Goal: Task Accomplishment & Management: Manage account settings

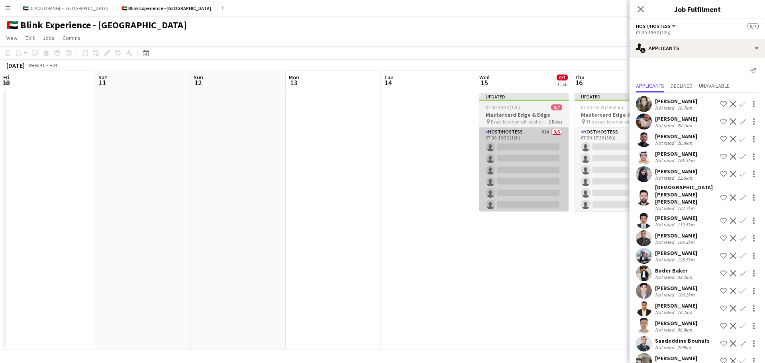
scroll to position [0, 227]
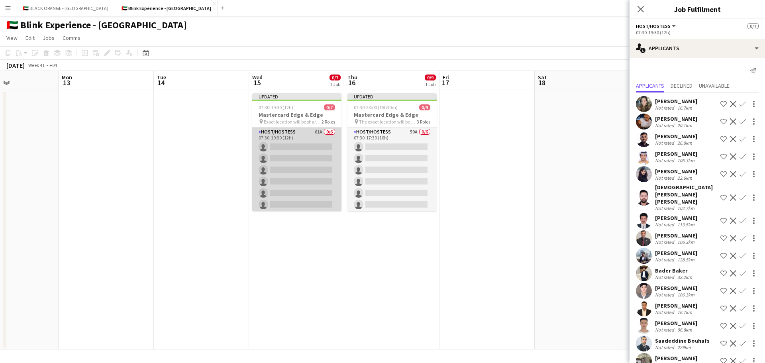
click at [304, 162] on app-card-role "Host/Hostess 61A 0/6 07:30-19:30 (12h) single-neutral-actions single-neutral-ac…" at bounding box center [296, 169] width 89 height 85
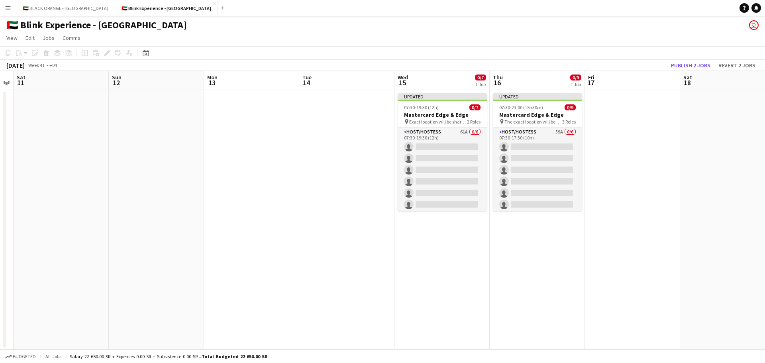
scroll to position [0, 272]
drag, startPoint x: 398, startPoint y: 182, endPoint x: 143, endPoint y: 179, distance: 254.9
click at [143, 179] on app-calendar-viewport "Wed 8 Thu 9 Fri 10 Sat 11 Sun 12 Mon 13 Tue 14 Wed 15 0/7 1 Job Thu 16 0/9 1 Jo…" at bounding box center [382, 210] width 765 height 278
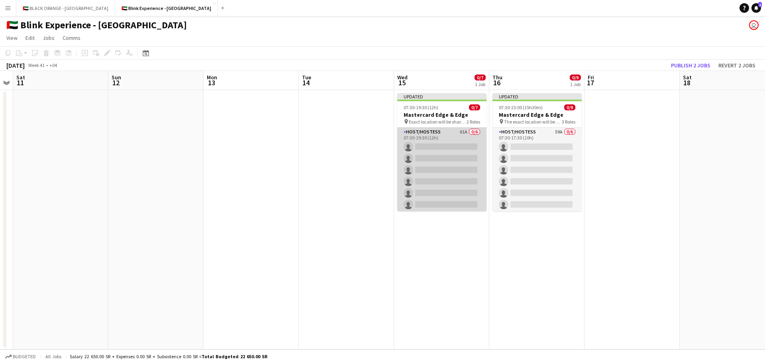
click at [434, 168] on app-card-role "Host/Hostess 61A 0/6 07:30-19:30 (12h) single-neutral-actions single-neutral-ac…" at bounding box center [441, 169] width 89 height 85
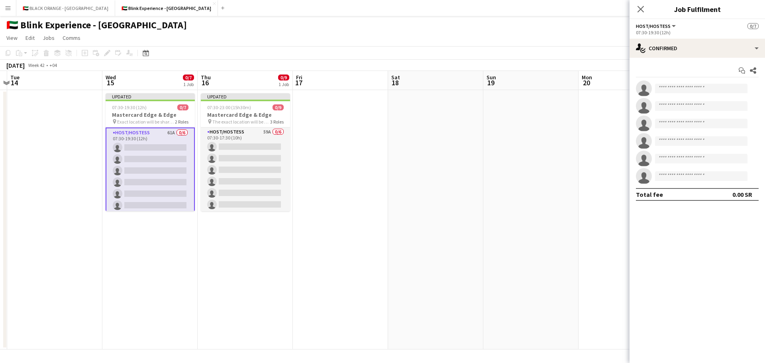
drag, startPoint x: 552, startPoint y: 250, endPoint x: 255, endPoint y: 250, distance: 297.0
click at [255, 250] on app-calendar-viewport "Fri 10 Sat 11 Sun 12 Mon 13 Tue 14 Wed 15 0/7 1 Job Thu 16 0/9 1 Job Fri 17 Sat…" at bounding box center [382, 210] width 765 height 278
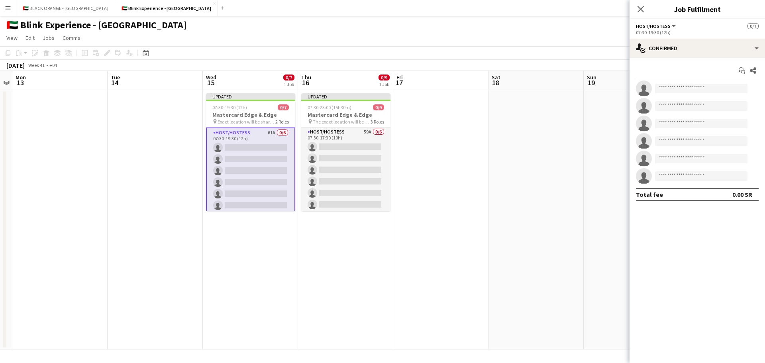
scroll to position [0, 214]
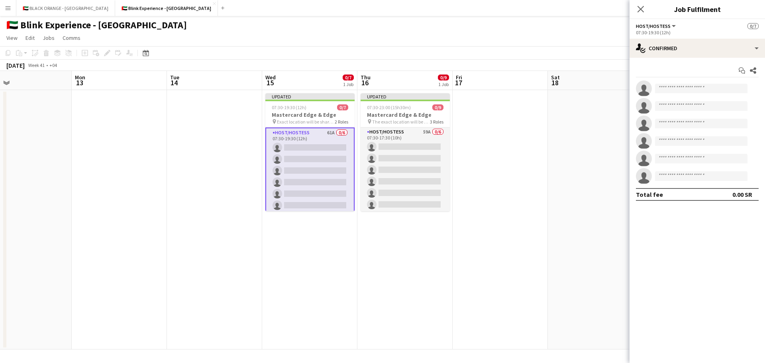
drag, startPoint x: 301, startPoint y: 242, endPoint x: 433, endPoint y: 246, distance: 132.6
click at [433, 246] on app-calendar-viewport "Fri 10 Sat 11 Sun 12 Mon 13 Tue 14 Wed 15 0/7 1 Job Thu 16 0/9 1 Job Fri 17 Sat…" at bounding box center [382, 210] width 765 height 278
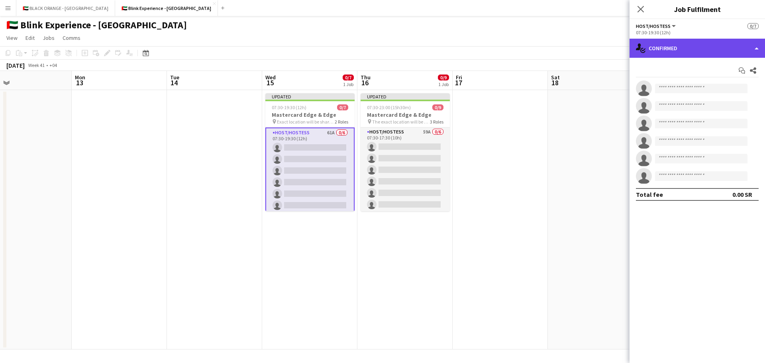
click at [682, 47] on div "single-neutral-actions-check-2 Confirmed" at bounding box center [696, 48] width 135 height 19
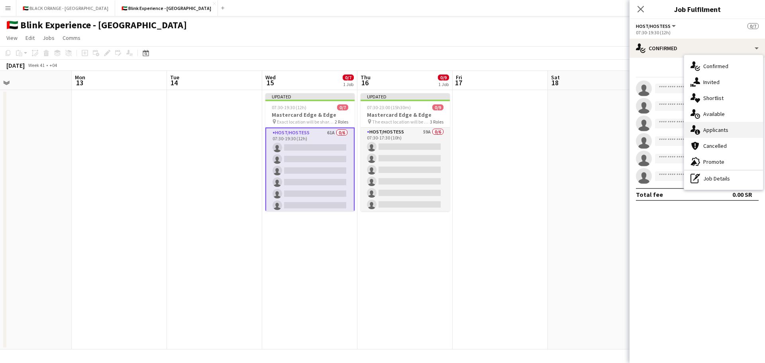
click at [717, 130] on span "Applicants" at bounding box center [715, 129] width 25 height 7
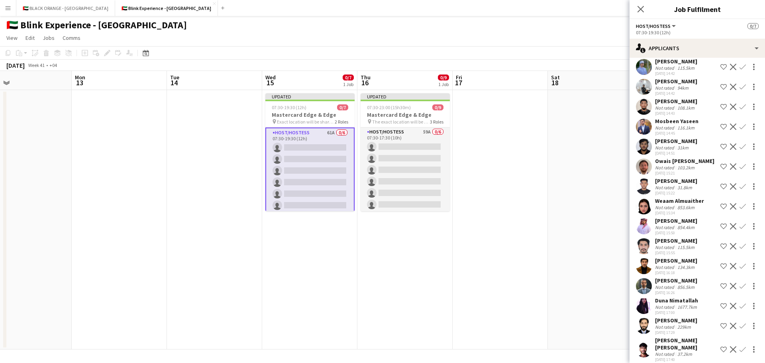
scroll to position [930, 0]
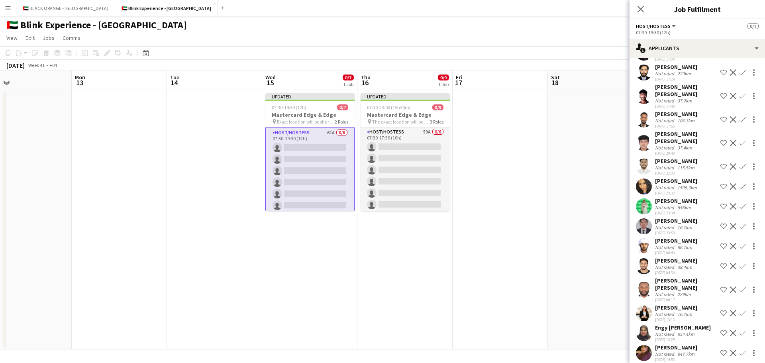
click at [670, 351] on div "Not rated" at bounding box center [665, 354] width 21 height 6
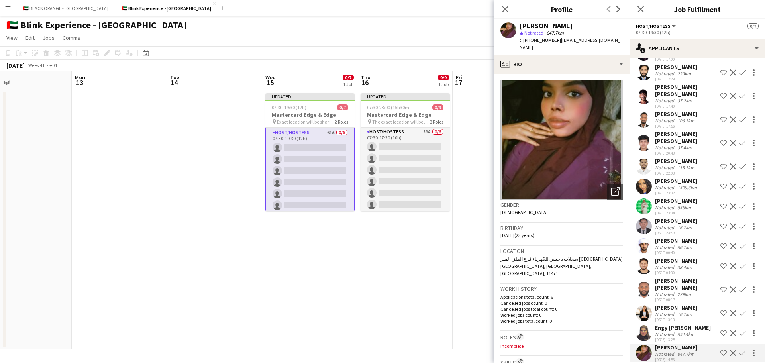
click at [729, 350] on app-icon "Decline" at bounding box center [732, 353] width 6 height 6
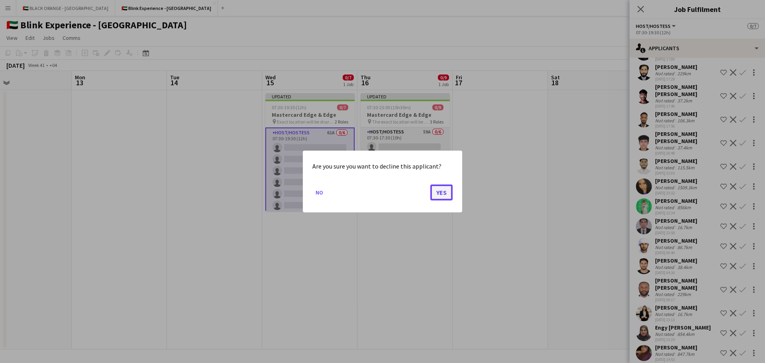
click at [444, 189] on button "Yes" at bounding box center [441, 192] width 22 height 16
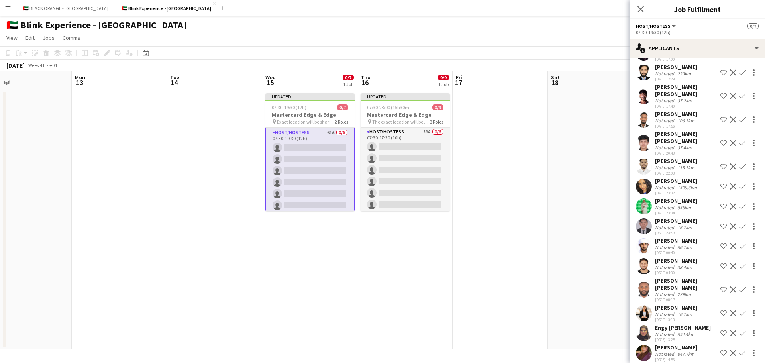
scroll to position [910, 0]
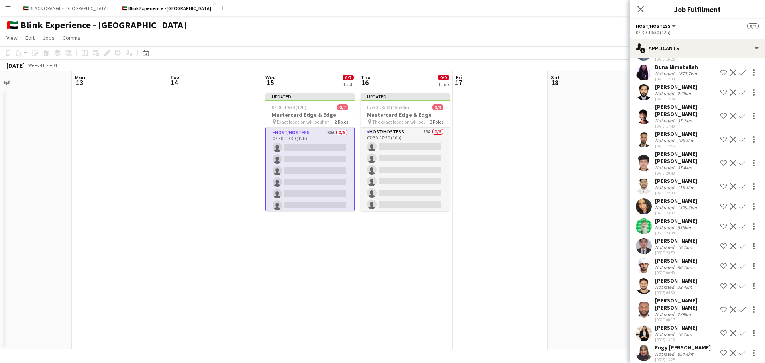
click at [729, 350] on app-icon "Decline" at bounding box center [732, 353] width 6 height 6
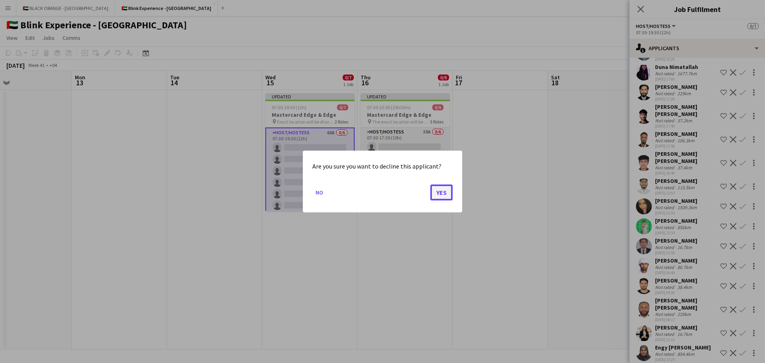
click at [449, 194] on button "Yes" at bounding box center [441, 192] width 22 height 16
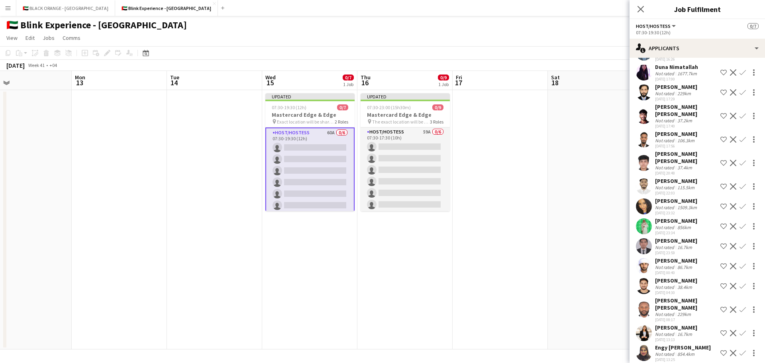
scroll to position [890, 0]
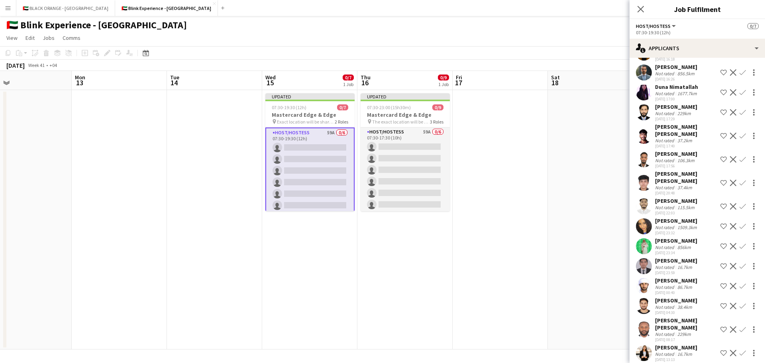
click at [729, 245] on app-icon "Decline" at bounding box center [732, 246] width 6 height 6
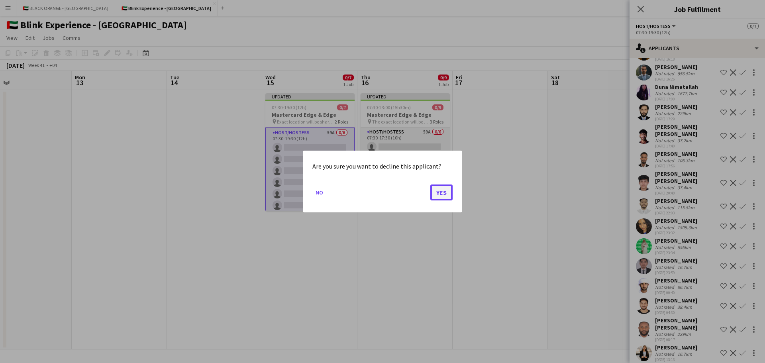
click at [437, 193] on button "Yes" at bounding box center [441, 192] width 22 height 16
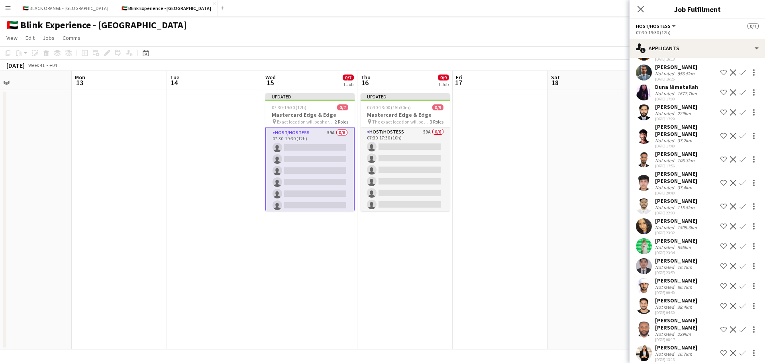
scroll to position [870, 0]
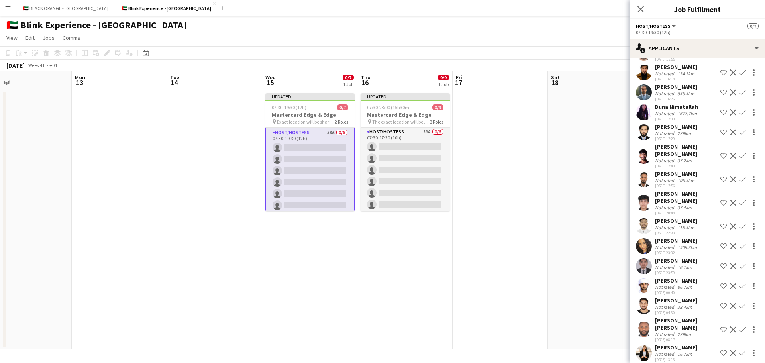
click at [729, 245] on app-icon "Decline" at bounding box center [732, 246] width 6 height 6
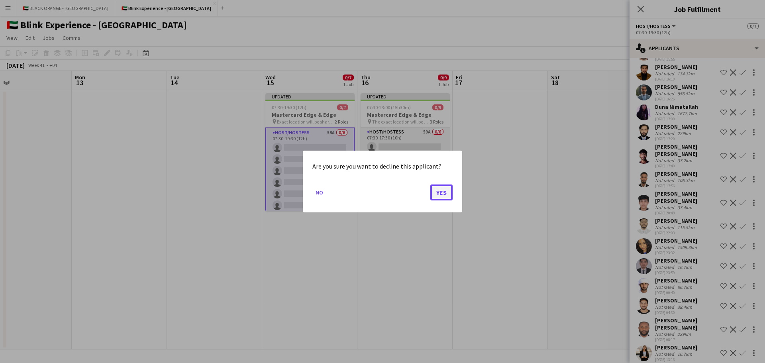
click at [445, 189] on button "Yes" at bounding box center [441, 192] width 22 height 16
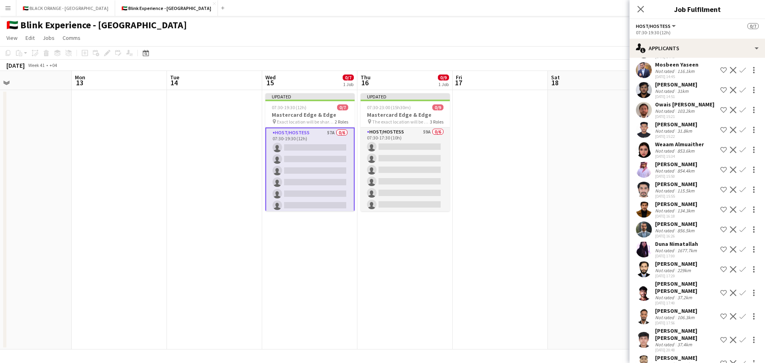
scroll to position [731, 0]
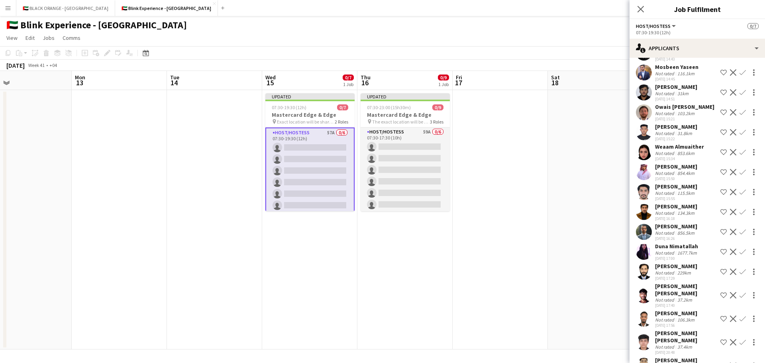
click at [729, 231] on app-icon "Decline" at bounding box center [732, 232] width 6 height 6
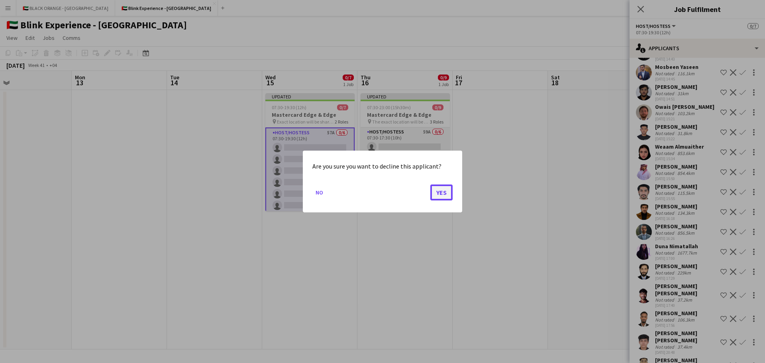
click at [438, 192] on button "Yes" at bounding box center [441, 192] width 22 height 16
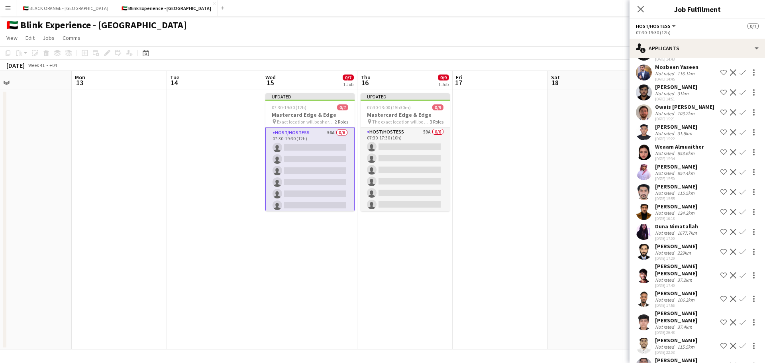
click at [729, 230] on app-icon "Decline" at bounding box center [732, 232] width 6 height 6
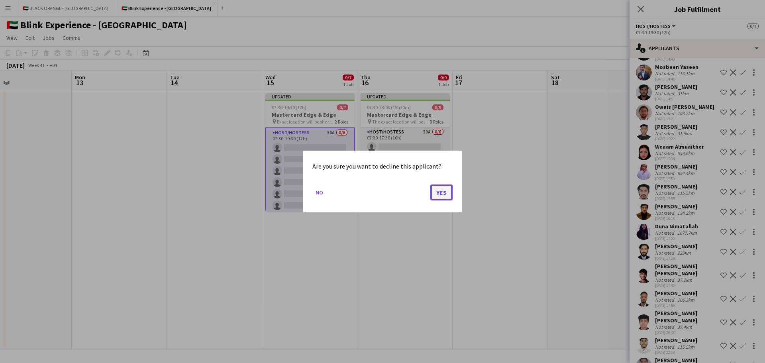
click at [446, 193] on button "Yes" at bounding box center [441, 192] width 22 height 16
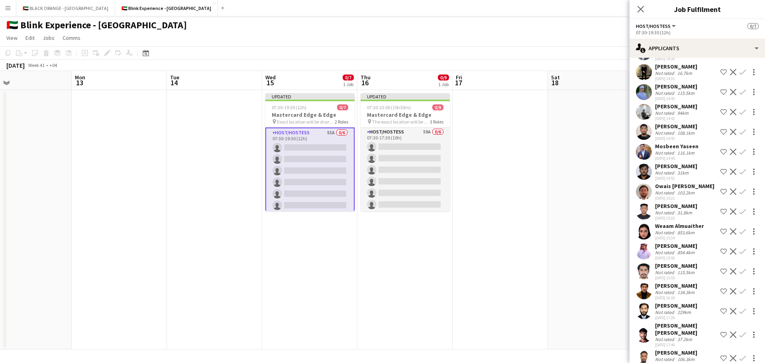
scroll to position [651, 0]
click at [729, 251] on app-icon "Decline" at bounding box center [732, 251] width 6 height 6
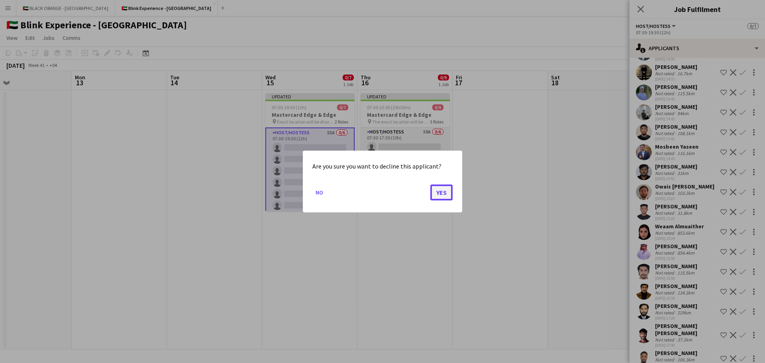
click at [444, 192] on button "Yes" at bounding box center [441, 192] width 22 height 16
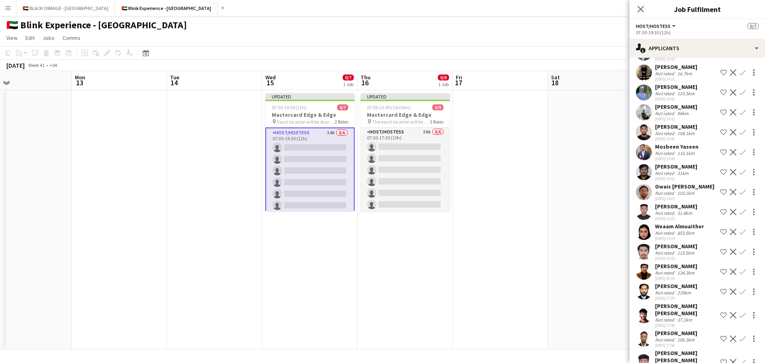
click at [729, 232] on app-icon "Decline" at bounding box center [732, 232] width 6 height 6
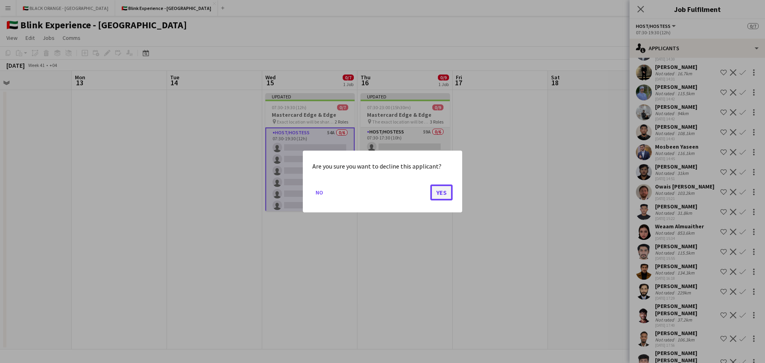
click at [444, 192] on button "Yes" at bounding box center [441, 192] width 22 height 16
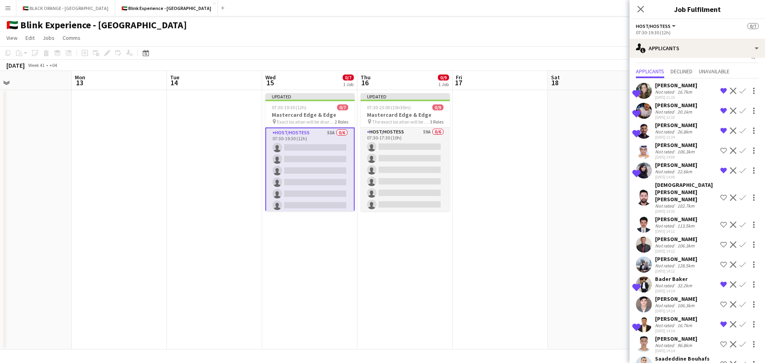
scroll to position [0, 0]
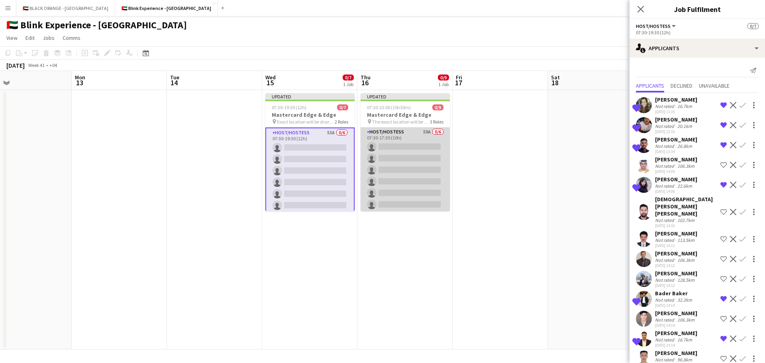
click at [399, 164] on app-card-role "Host/Hostess 59A 0/6 07:30-17:30 (10h) single-neutral-actions single-neutral-ac…" at bounding box center [404, 169] width 89 height 85
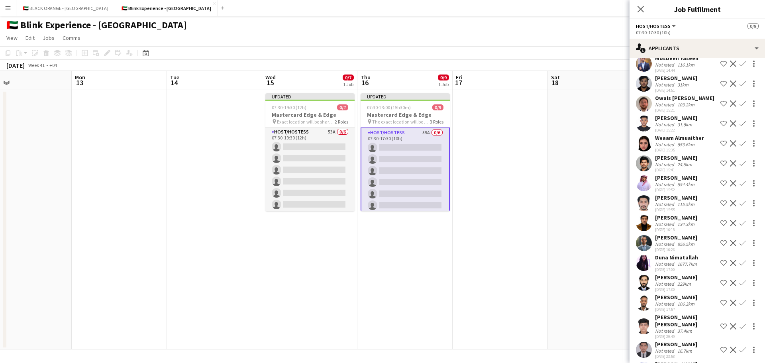
scroll to position [910, 0]
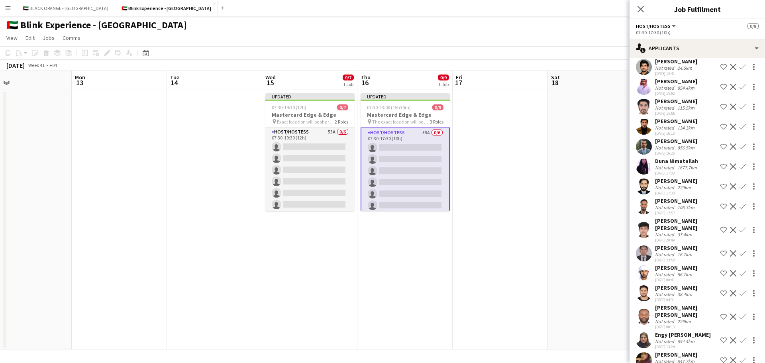
click at [729, 337] on app-icon "Decline" at bounding box center [732, 340] width 6 height 6
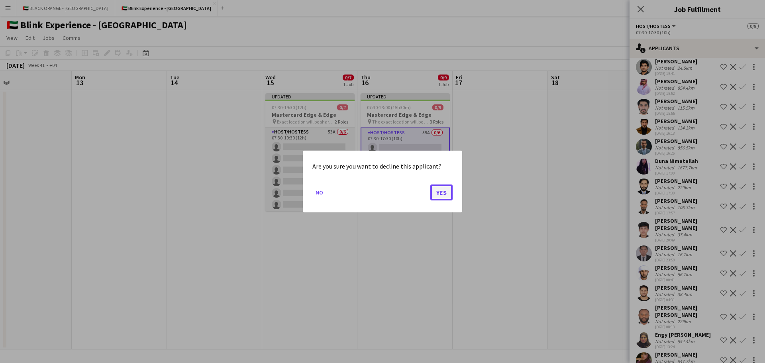
click at [440, 189] on button "Yes" at bounding box center [441, 192] width 22 height 16
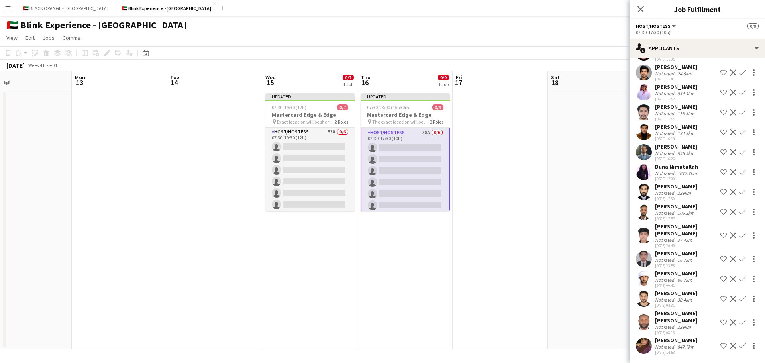
scroll to position [890, 0]
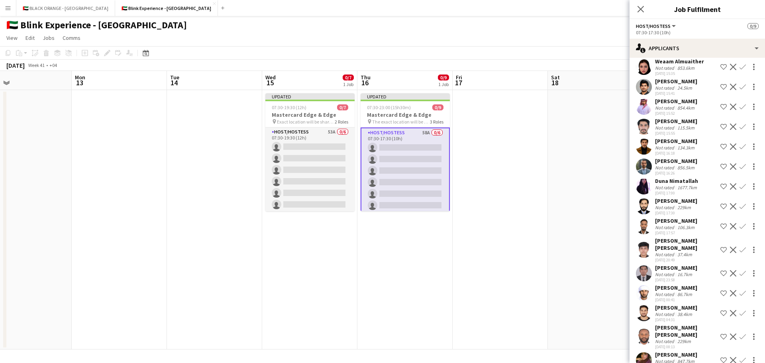
click at [729, 357] on app-icon "Decline" at bounding box center [732, 360] width 6 height 6
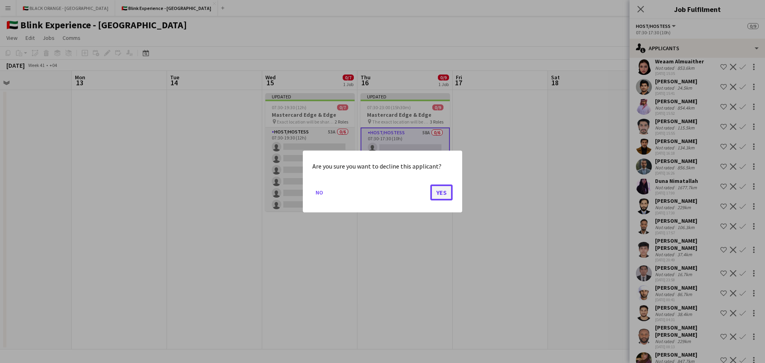
click at [442, 191] on button "Yes" at bounding box center [441, 192] width 22 height 16
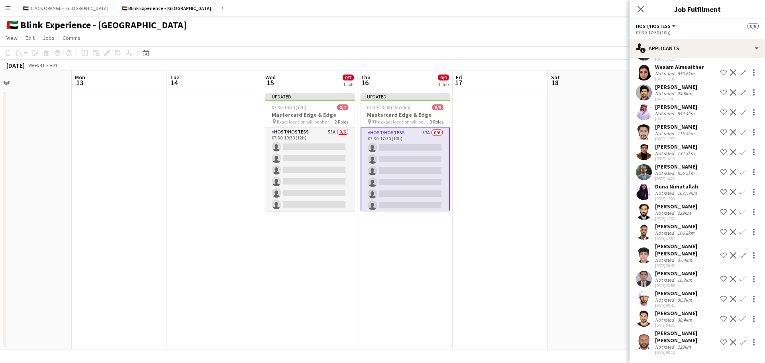
scroll to position [870, 0]
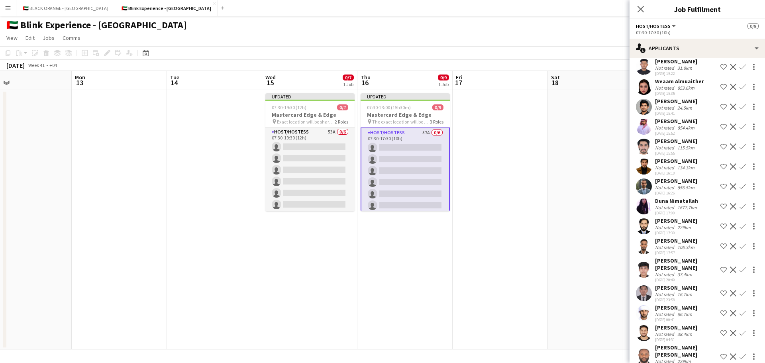
click at [729, 203] on app-icon "Decline" at bounding box center [732, 206] width 6 height 6
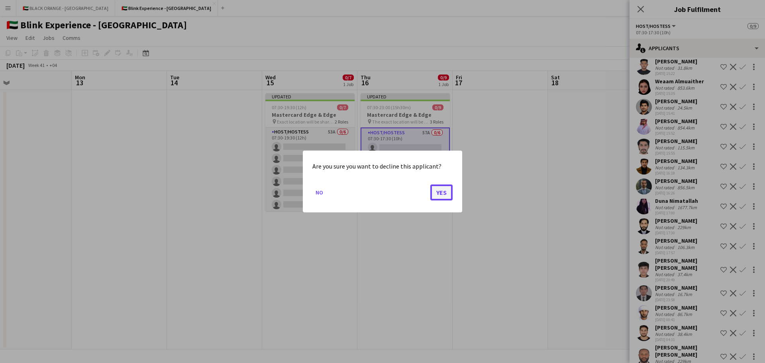
click at [446, 192] on button "Yes" at bounding box center [441, 192] width 22 height 16
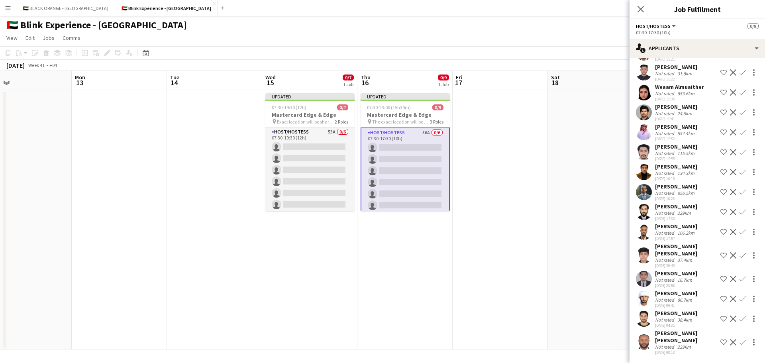
scroll to position [851, 0]
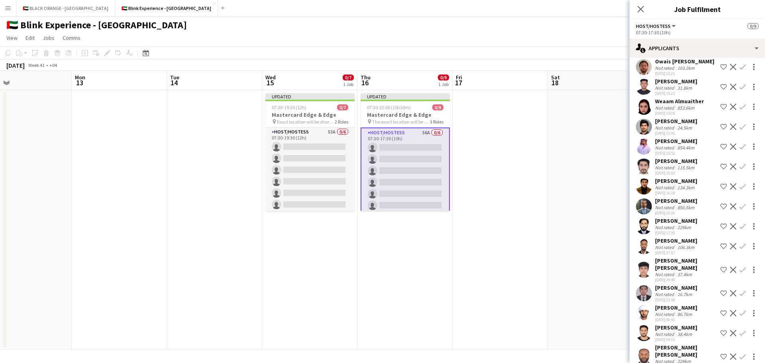
click at [729, 203] on app-icon "Decline" at bounding box center [732, 206] width 6 height 6
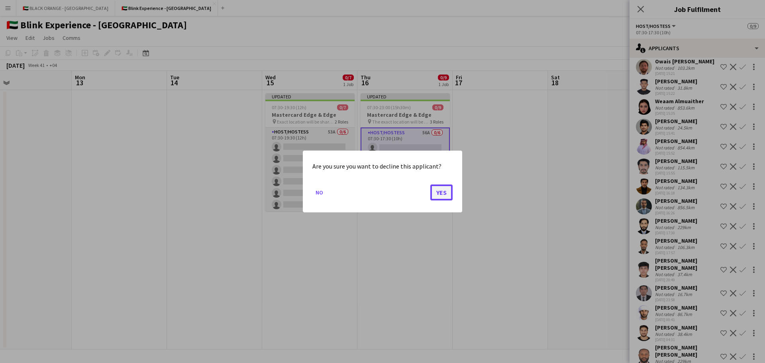
click at [449, 189] on button "Yes" at bounding box center [441, 192] width 22 height 16
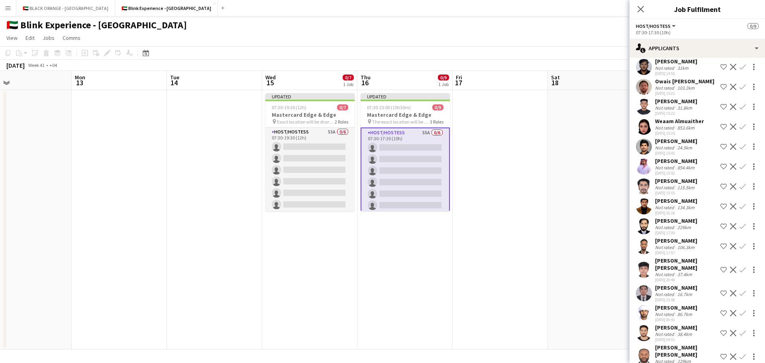
scroll to position [791, 0]
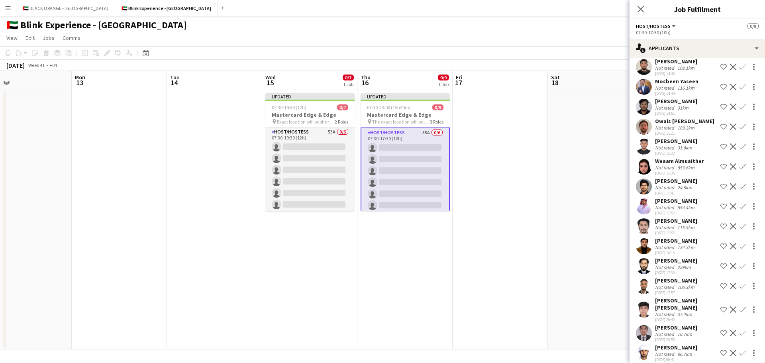
click at [729, 203] on app-icon "Decline" at bounding box center [732, 206] width 6 height 6
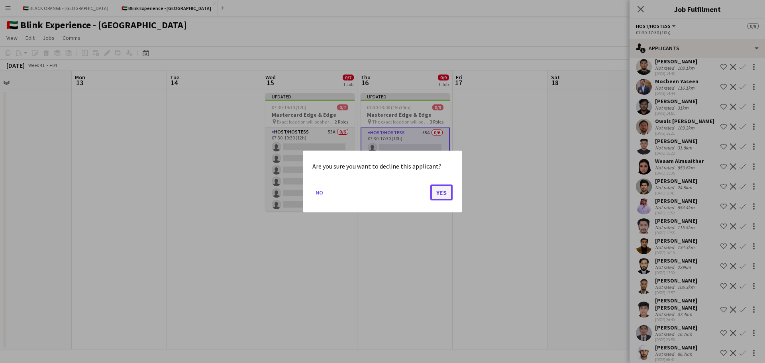
click at [447, 189] on button "Yes" at bounding box center [441, 192] width 22 height 16
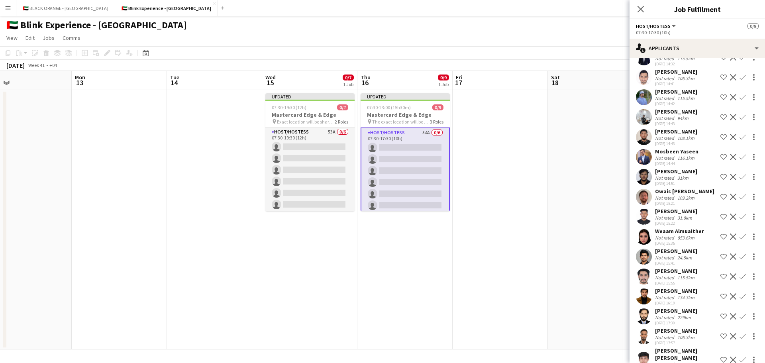
scroll to position [711, 0]
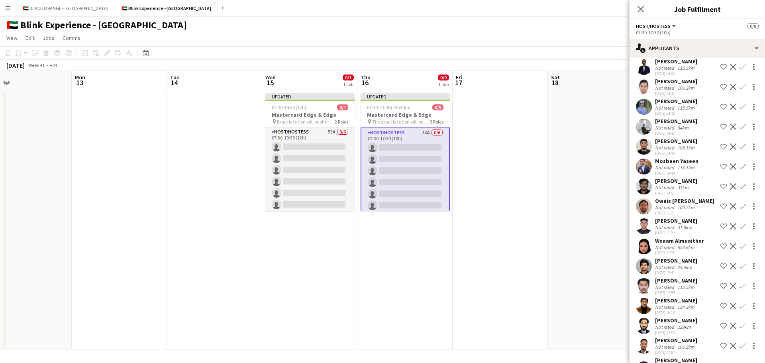
click at [729, 243] on app-icon "Decline" at bounding box center [732, 246] width 6 height 6
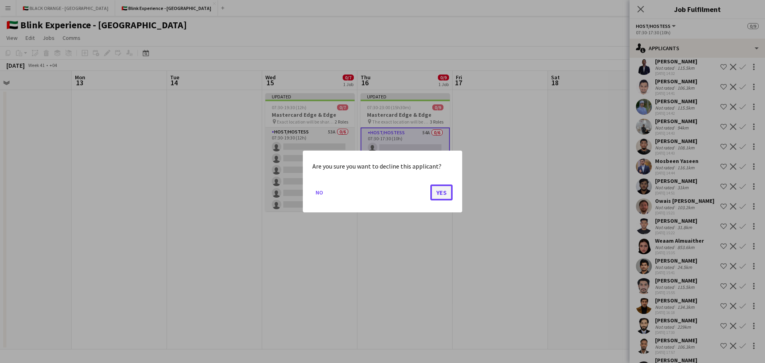
click at [440, 191] on button "Yes" at bounding box center [441, 192] width 22 height 16
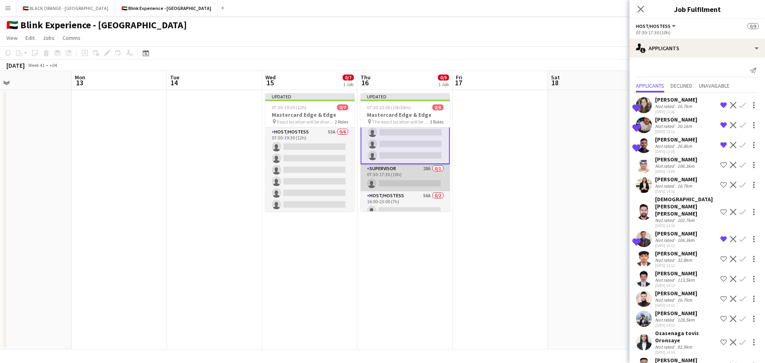
scroll to position [68, 0]
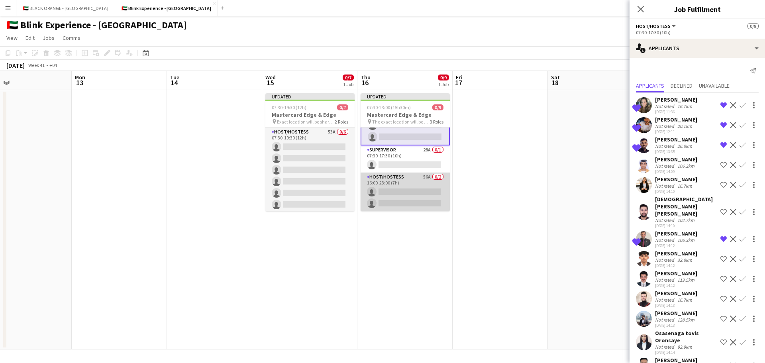
click at [403, 188] on app-card-role "Host/Hostess 56A 0/2 16:00-23:00 (7h) single-neutral-actions single-neutral-act…" at bounding box center [404, 191] width 89 height 39
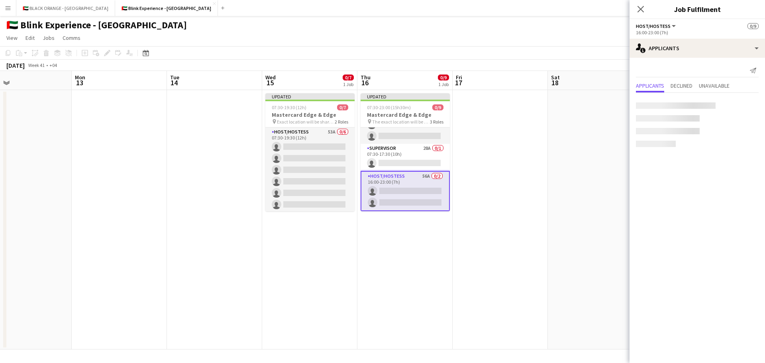
scroll to position [68, 0]
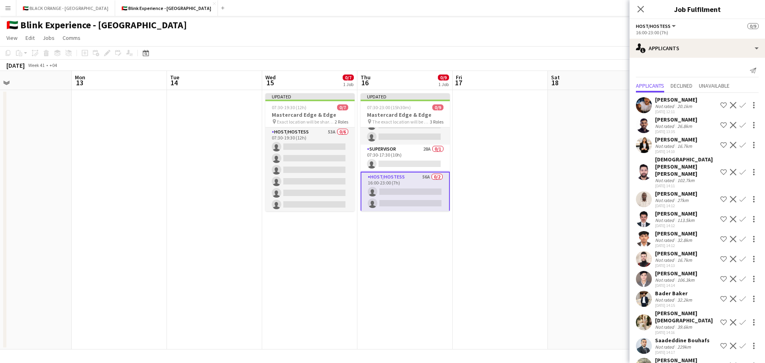
click at [672, 198] on div "Not rated" at bounding box center [665, 200] width 21 height 6
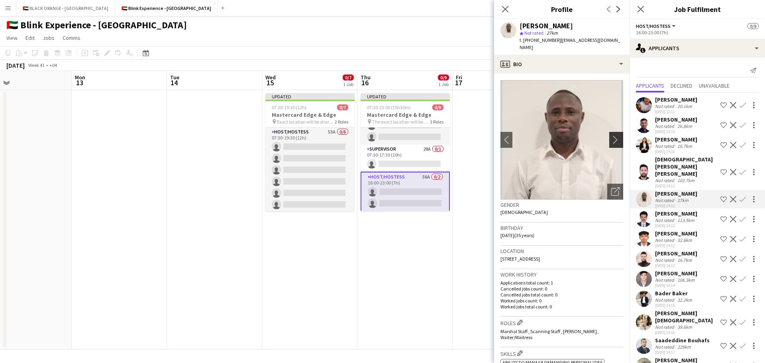
click at [611, 135] on app-icon "chevron-right" at bounding box center [617, 139] width 12 height 8
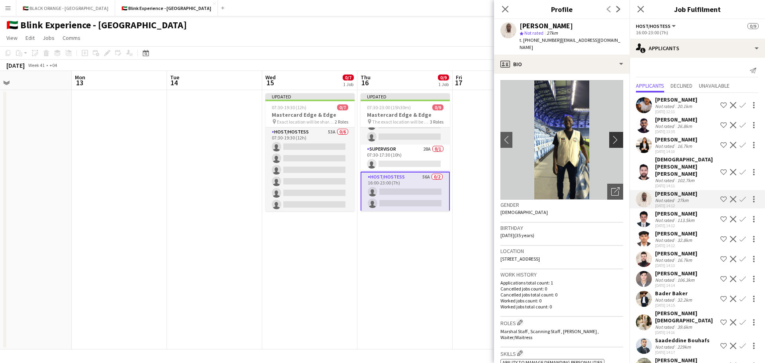
click at [611, 135] on app-icon "chevron-right" at bounding box center [617, 139] width 12 height 8
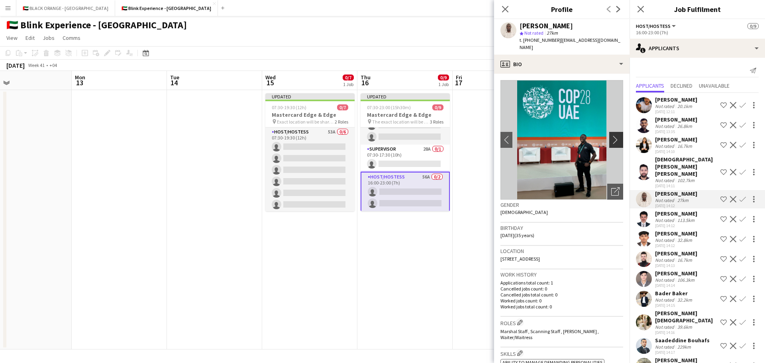
click at [611, 135] on app-icon "chevron-right" at bounding box center [617, 139] width 12 height 8
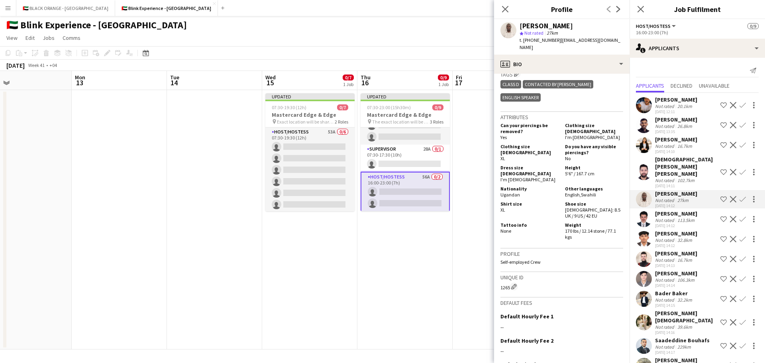
scroll to position [518, 0]
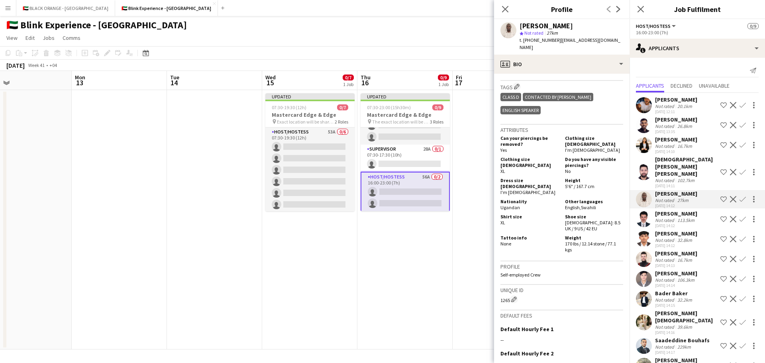
click at [718, 195] on button "Shortlist crew" at bounding box center [723, 199] width 10 height 10
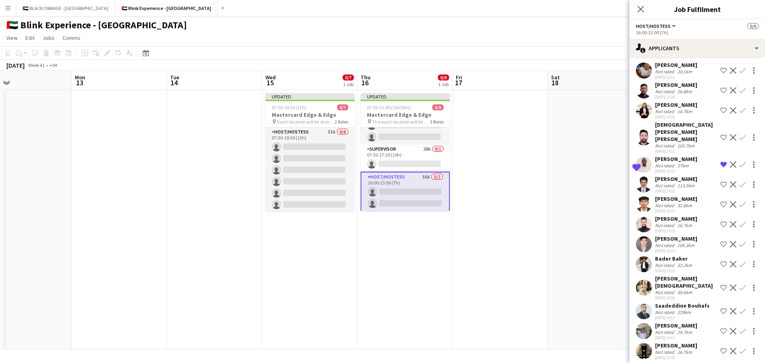
scroll to position [80, 0]
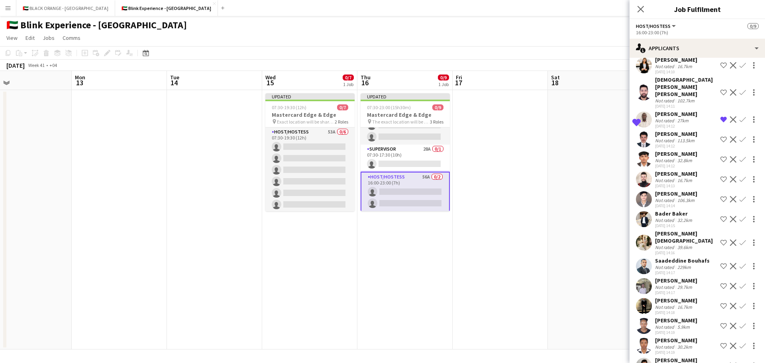
click at [667, 223] on div "Not rated" at bounding box center [665, 220] width 21 height 6
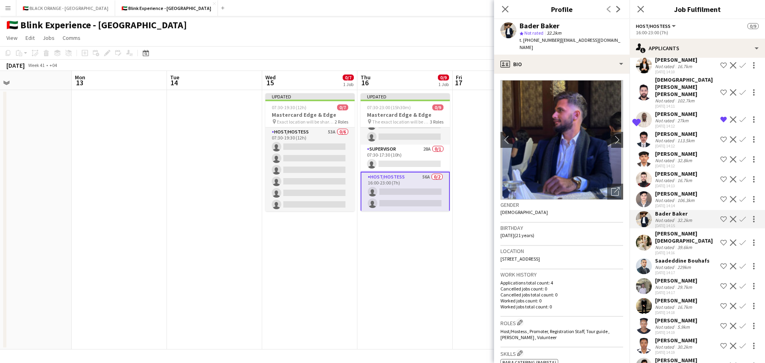
click at [670, 242] on div "Salman Jehad" at bounding box center [686, 237] width 62 height 14
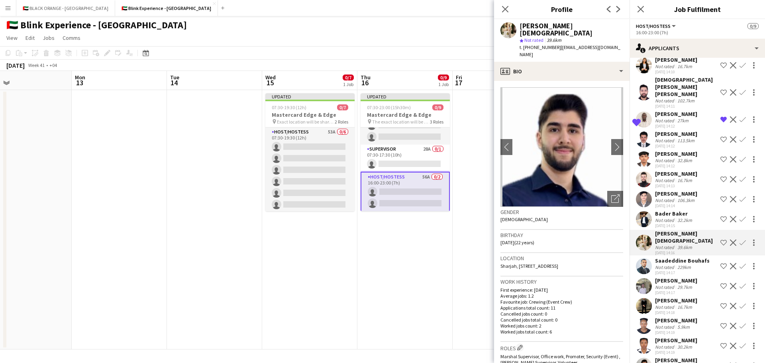
scroll to position [119, 0]
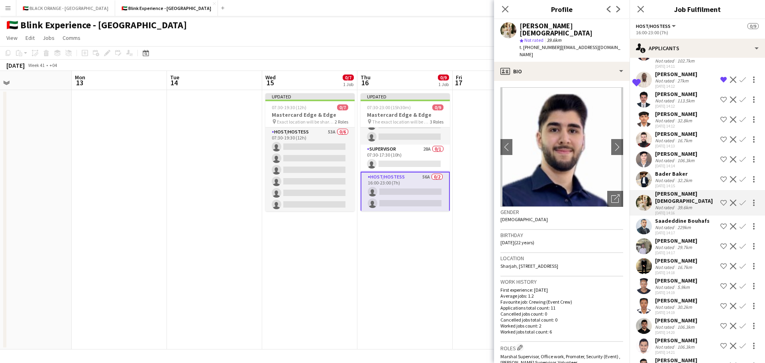
click at [669, 228] on div "Not rated" at bounding box center [665, 227] width 21 height 6
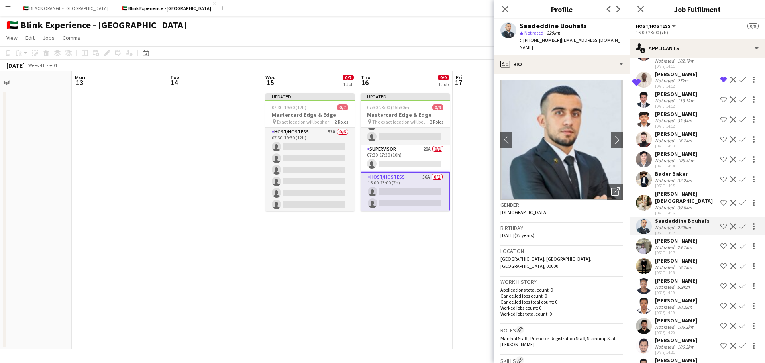
click at [670, 242] on div "[PERSON_NAME]" at bounding box center [676, 240] width 42 height 7
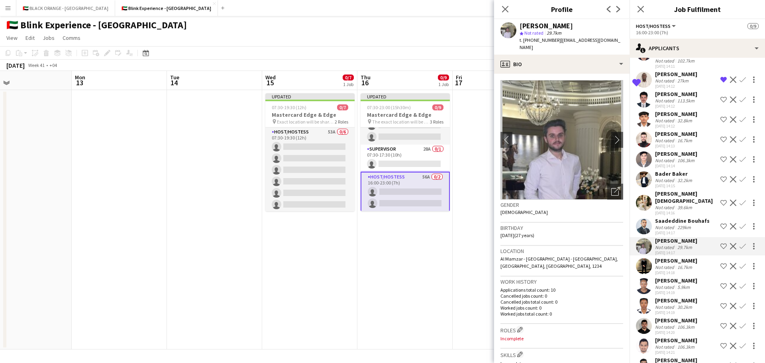
click at [670, 264] on div "Not rated" at bounding box center [665, 267] width 21 height 6
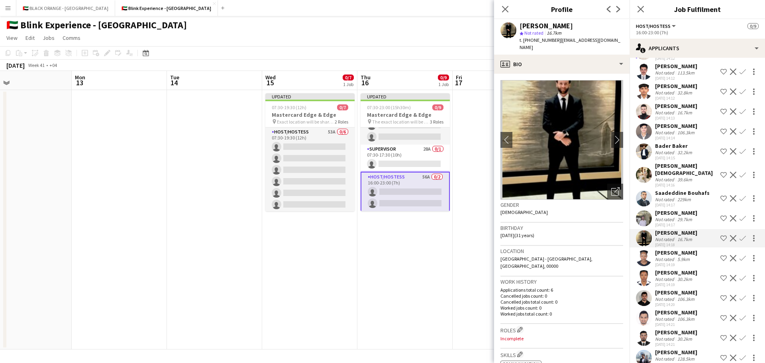
scroll to position [159, 0]
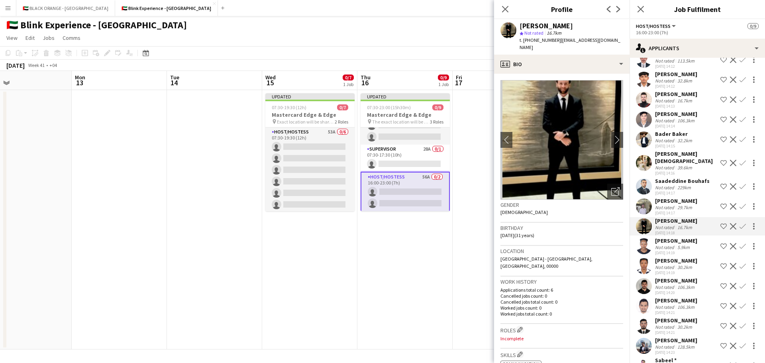
click at [670, 243] on div "[PERSON_NAME]" at bounding box center [676, 240] width 42 height 7
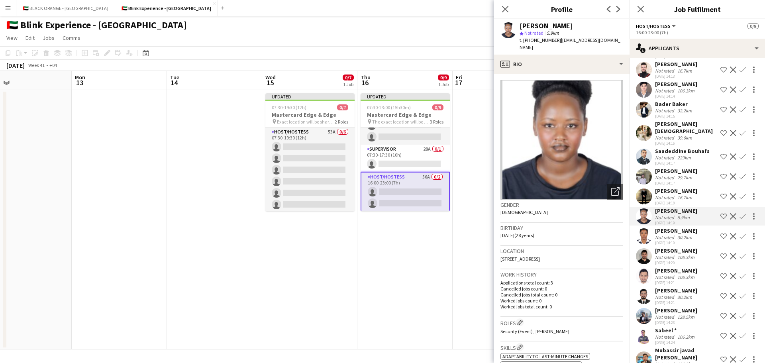
scroll to position [199, 0]
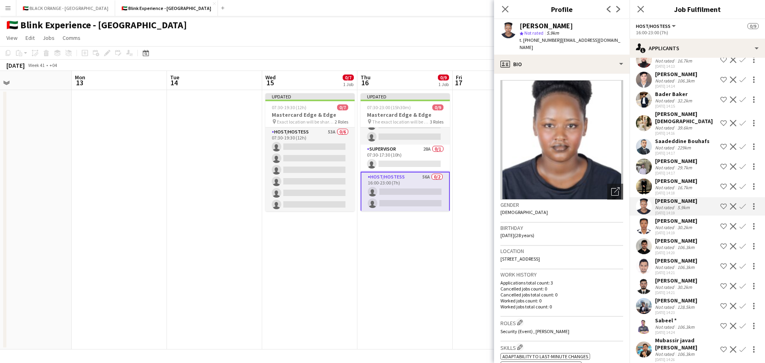
click at [672, 225] on div "Not rated" at bounding box center [665, 227] width 21 height 6
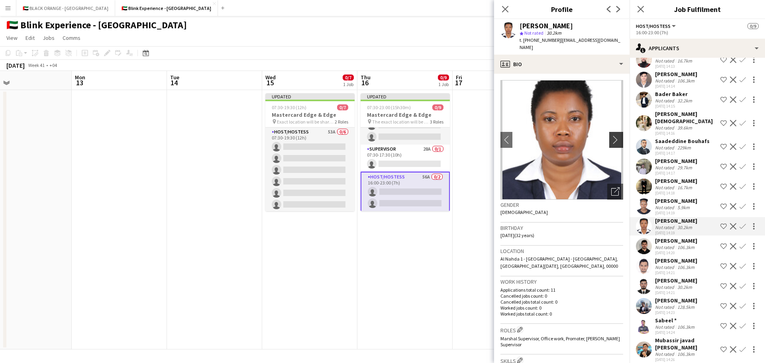
click at [610, 132] on button "chevron-right" at bounding box center [617, 140] width 16 height 16
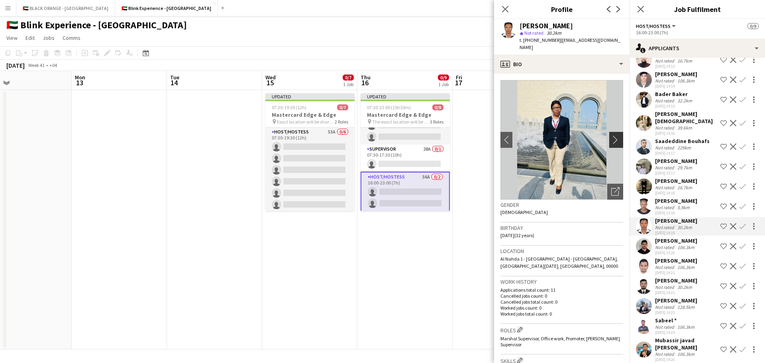
click at [611, 135] on app-icon "chevron-right" at bounding box center [617, 139] width 12 height 8
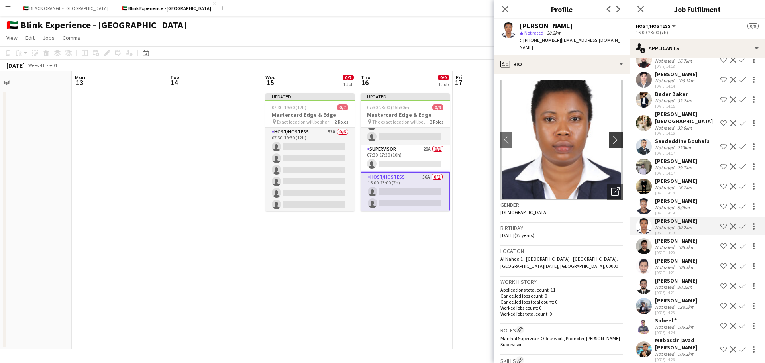
click at [611, 135] on app-icon "chevron-right" at bounding box center [617, 139] width 12 height 8
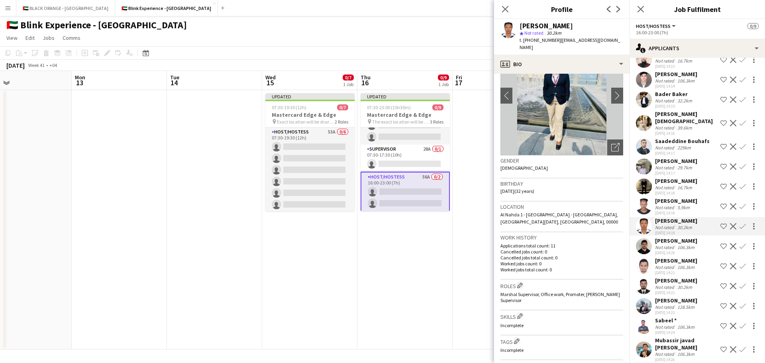
scroll to position [80, 0]
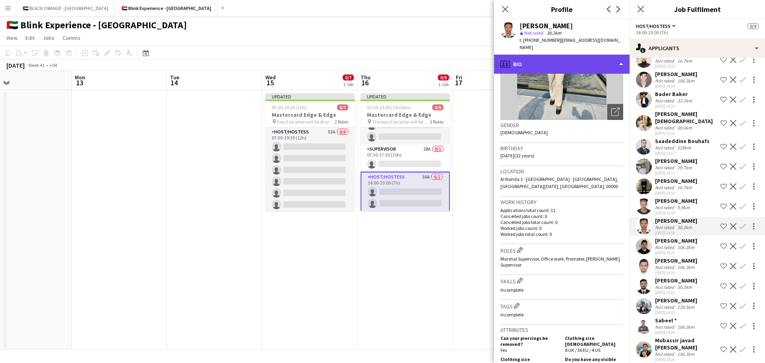
click at [571, 57] on div "profile Bio" at bounding box center [561, 64] width 135 height 19
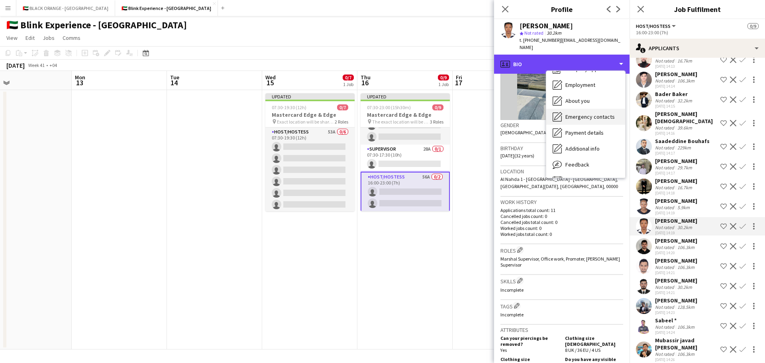
scroll to position [43, 0]
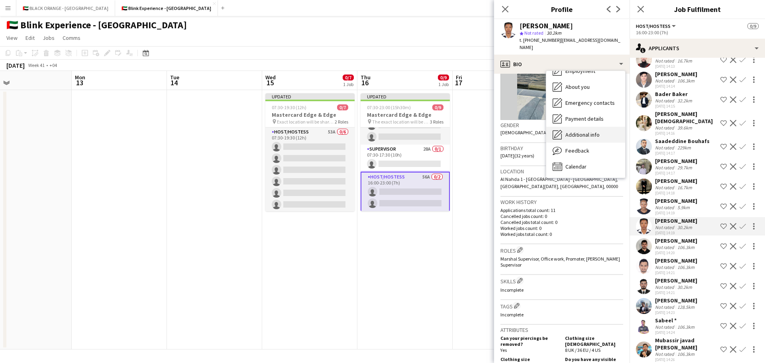
click at [579, 131] on span "Additional info" at bounding box center [582, 134] width 34 height 7
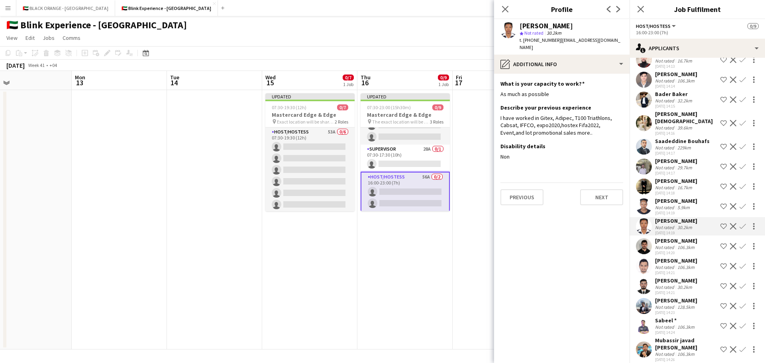
click at [720, 225] on app-icon "Shortlist crew" at bounding box center [723, 226] width 6 height 6
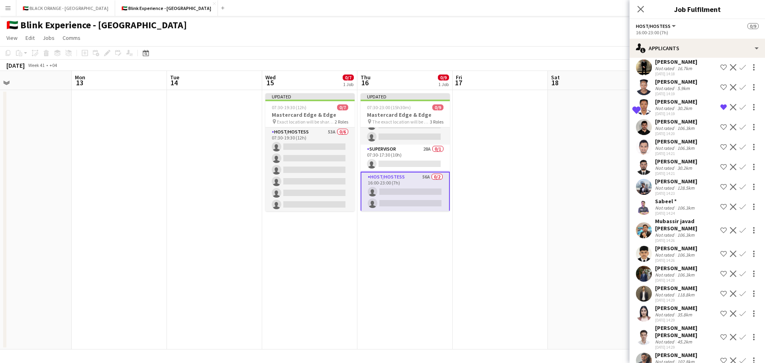
scroll to position [319, 0]
click at [665, 206] on div "Not rated" at bounding box center [665, 207] width 21 height 6
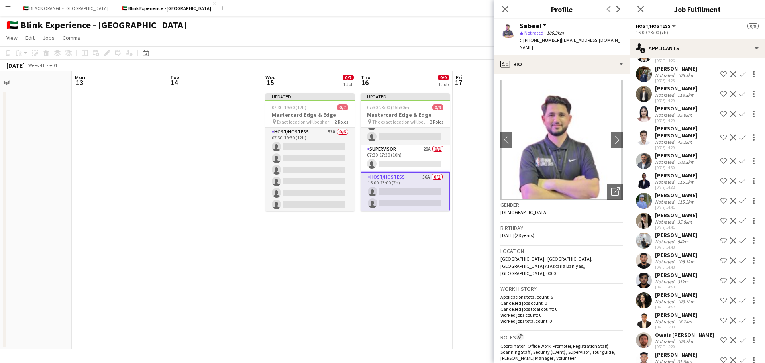
scroll to position [557, 0]
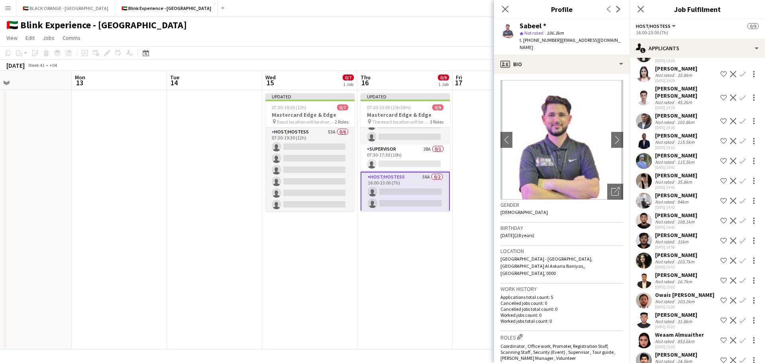
click at [671, 251] on div "May Mounir" at bounding box center [676, 254] width 42 height 7
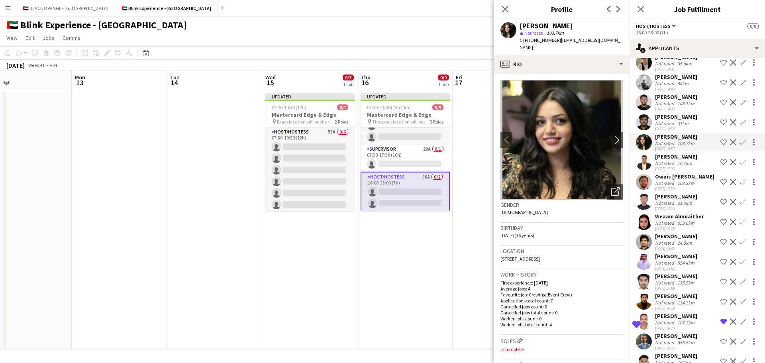
scroll to position [677, 0]
click at [671, 179] on div "Not rated" at bounding box center [665, 182] width 21 height 6
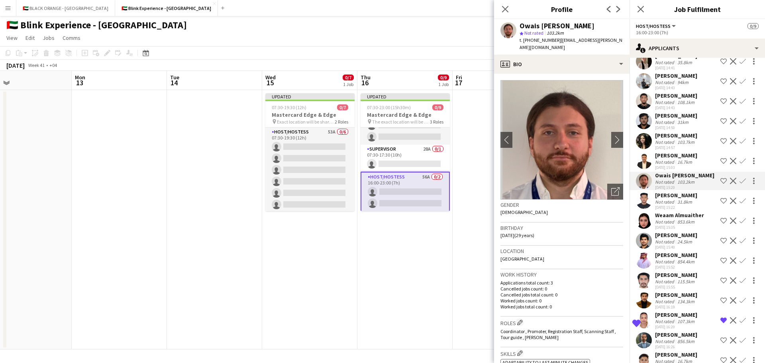
click at [669, 139] on div "Not rated" at bounding box center [665, 142] width 21 height 6
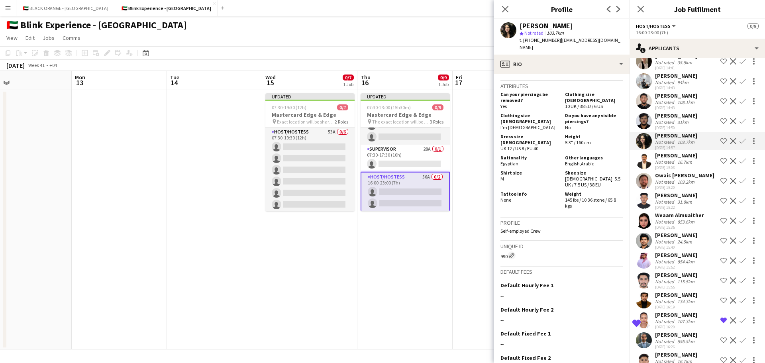
scroll to position [360, 0]
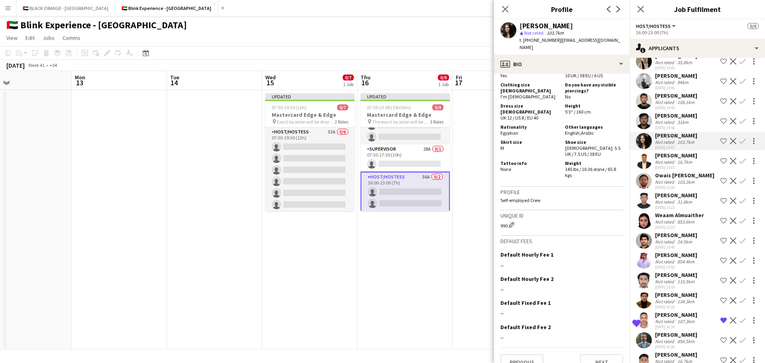
click at [671, 211] on div "Weaam Almuaither" at bounding box center [679, 214] width 49 height 7
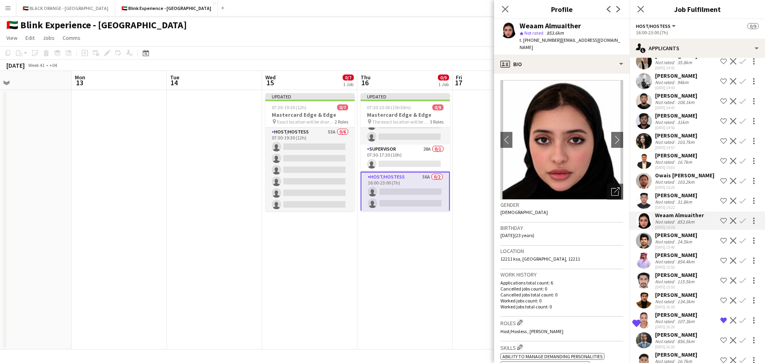
click at [729, 217] on app-icon "Decline" at bounding box center [732, 220] width 6 height 6
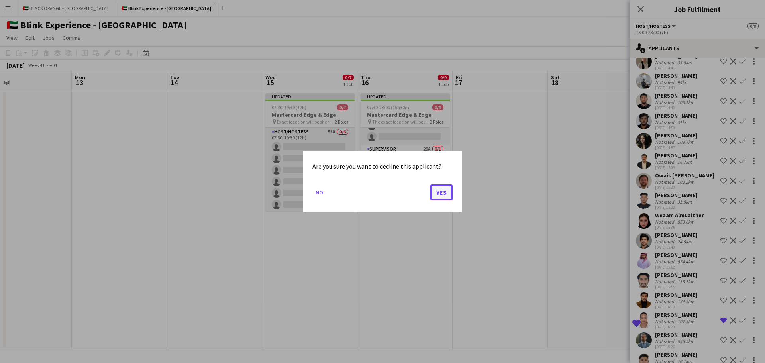
click at [446, 193] on button "Yes" at bounding box center [441, 192] width 22 height 16
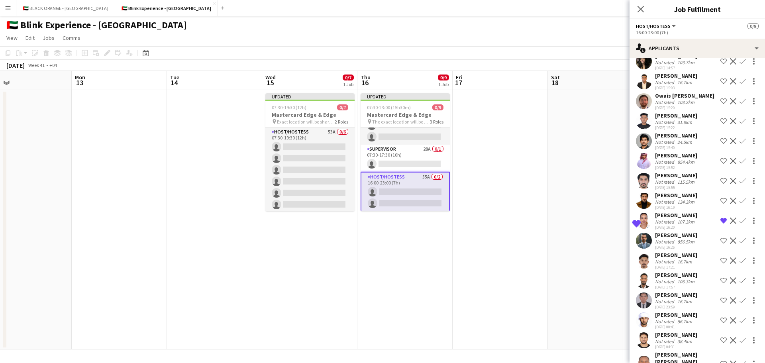
scroll to position [796, 0]
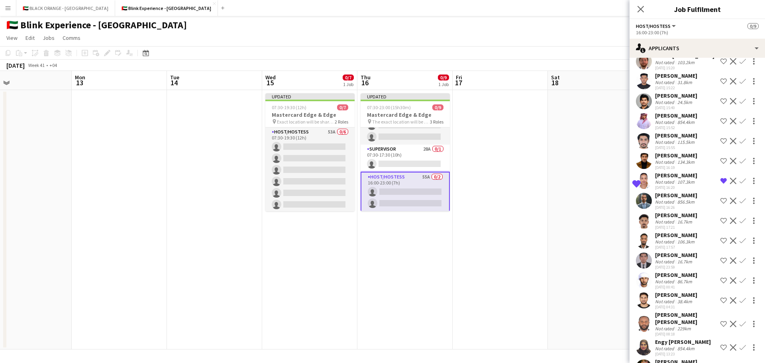
click at [729, 362] on app-icon "Decline" at bounding box center [732, 367] width 6 height 6
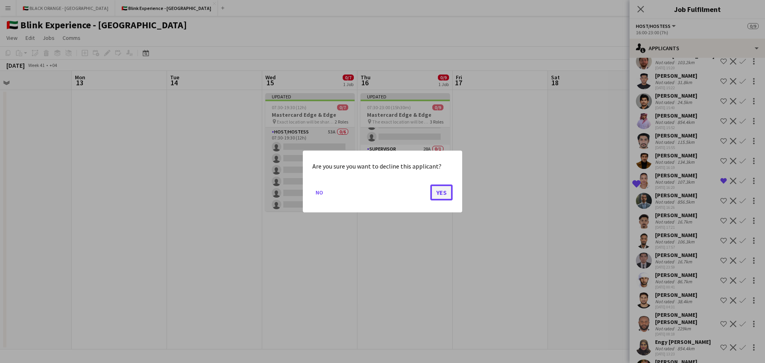
click at [445, 190] on button "Yes" at bounding box center [441, 192] width 22 height 16
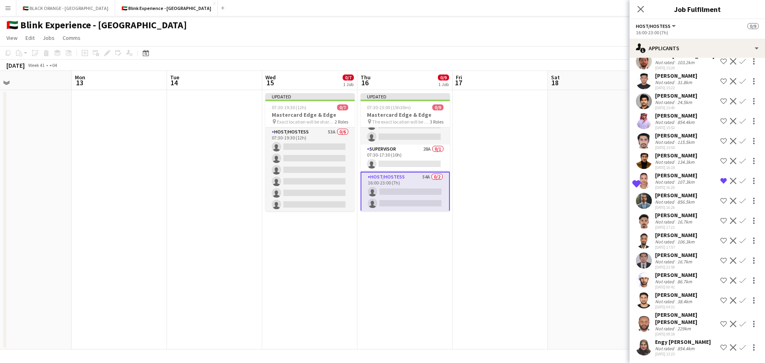
scroll to position [776, 0]
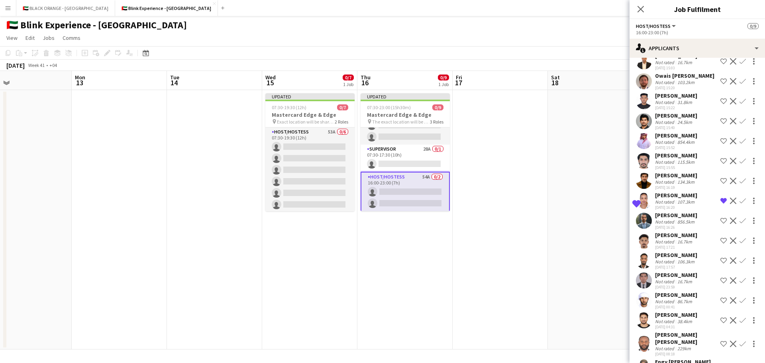
click at [729, 362] on app-icon "Decline" at bounding box center [732, 367] width 6 height 6
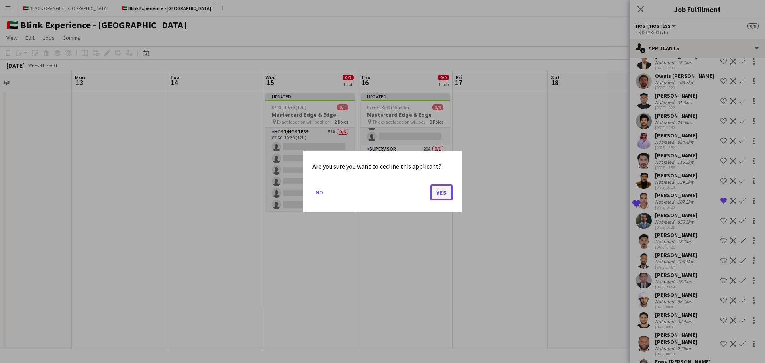
click at [446, 191] on button "Yes" at bounding box center [441, 192] width 22 height 16
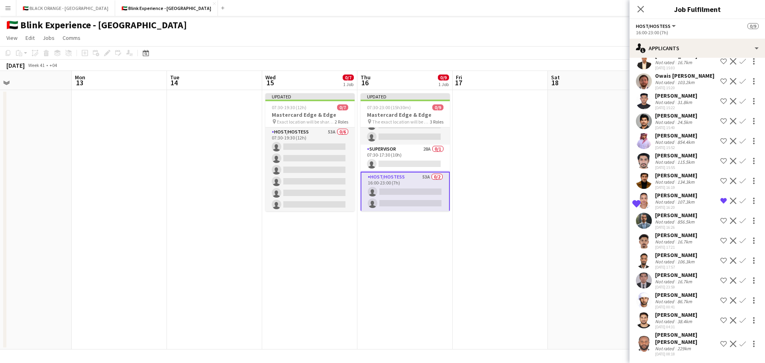
scroll to position [757, 0]
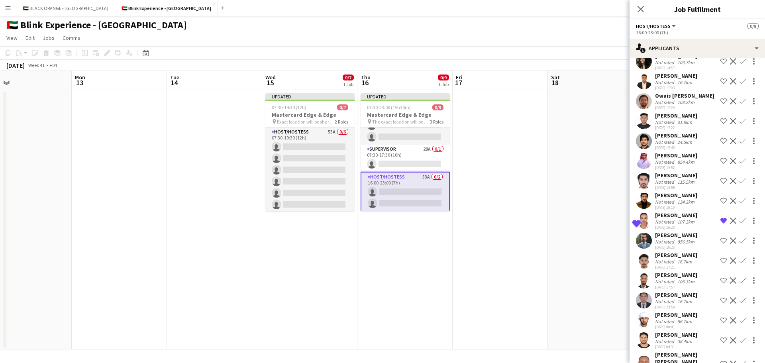
click at [674, 351] on div "[PERSON_NAME] [PERSON_NAME]" at bounding box center [686, 358] width 62 height 14
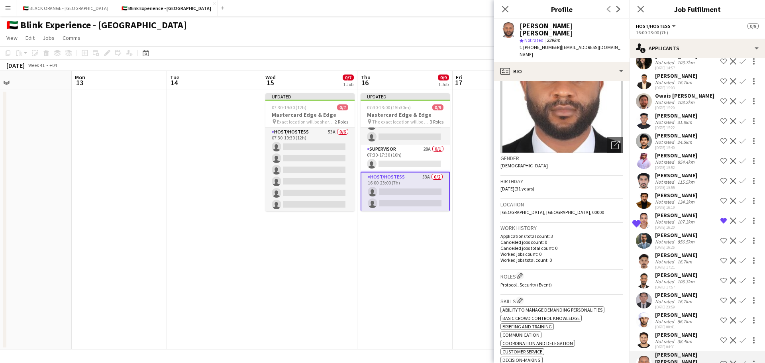
scroll to position [0, 0]
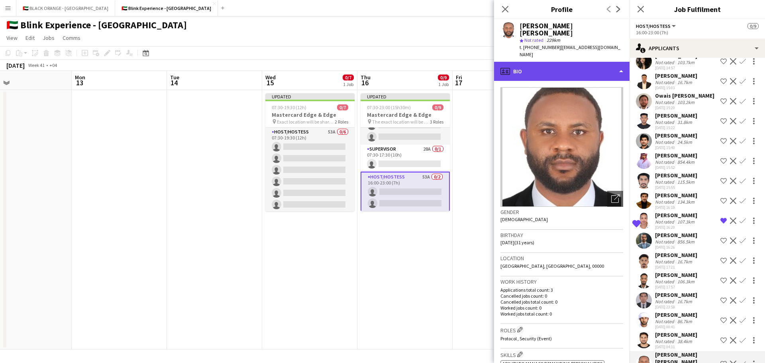
click at [565, 62] on div "profile Bio" at bounding box center [561, 71] width 135 height 19
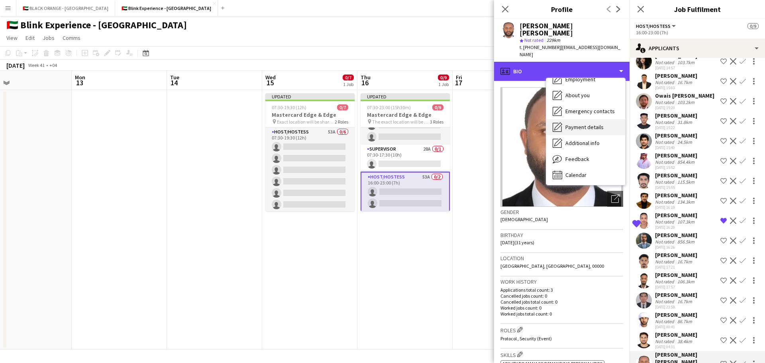
scroll to position [43, 0]
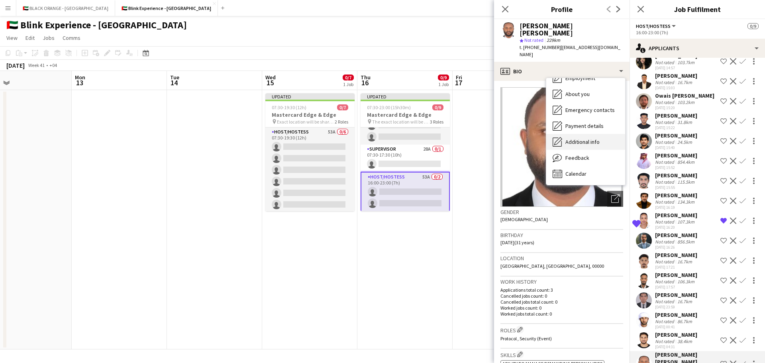
click at [576, 138] on span "Additional info" at bounding box center [582, 141] width 34 height 7
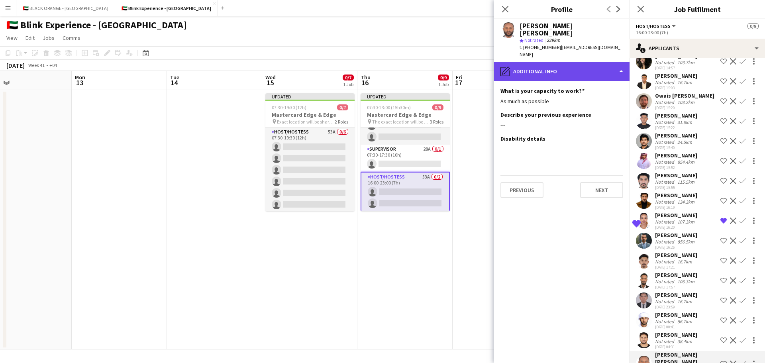
click at [573, 62] on div "pencil4 Additional info" at bounding box center [561, 71] width 135 height 19
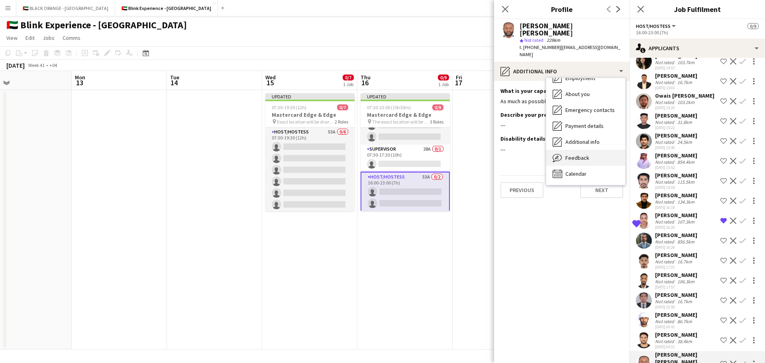
click at [584, 154] on span "Feedback" at bounding box center [577, 157] width 24 height 7
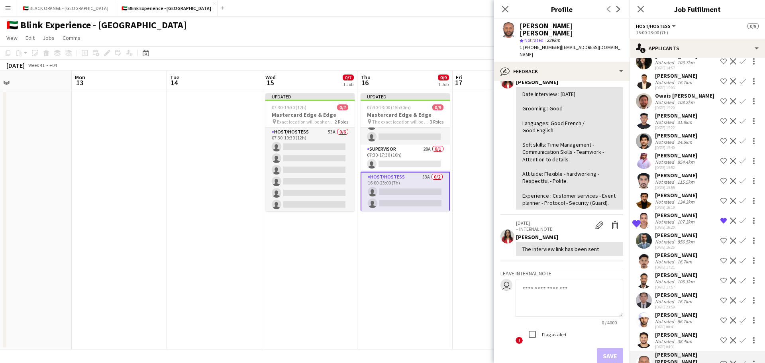
scroll to position [80, 0]
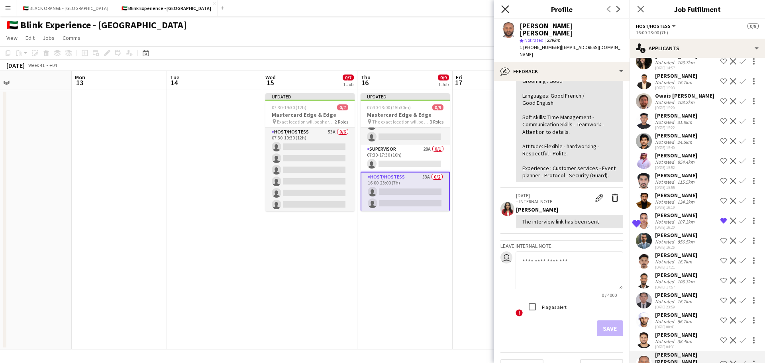
click at [504, 6] on icon "Close pop-in" at bounding box center [505, 9] width 8 height 8
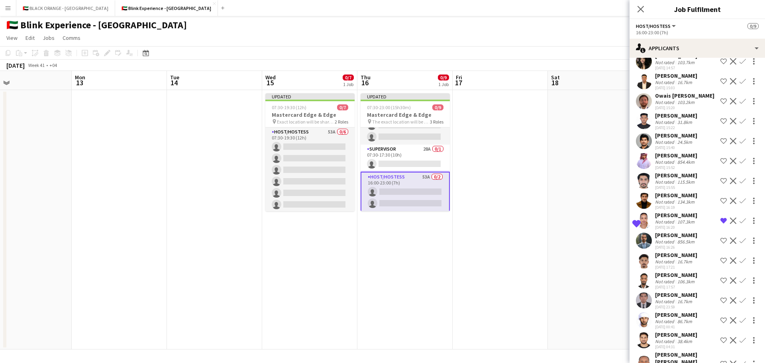
click at [720, 360] on app-icon "Shortlist crew" at bounding box center [723, 363] width 6 height 6
click at [671, 324] on div "07-10-2025 00:41" at bounding box center [676, 326] width 42 height 5
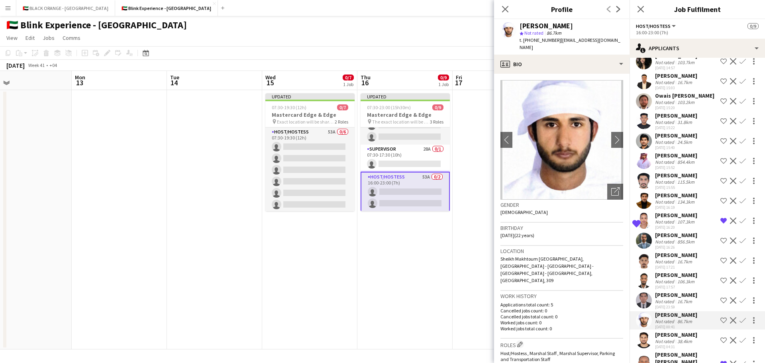
click at [669, 338] on div "Not rated" at bounding box center [665, 341] width 21 height 6
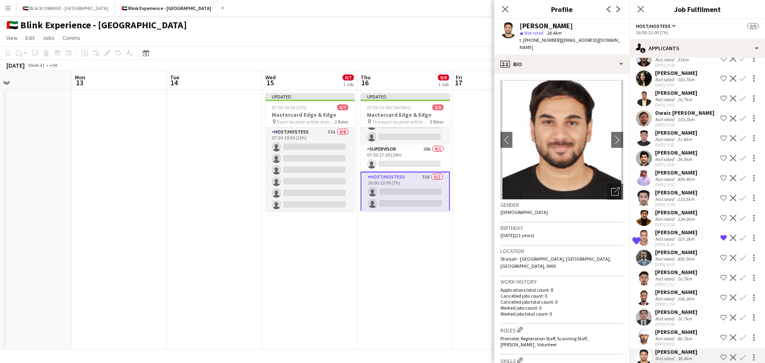
scroll to position [757, 0]
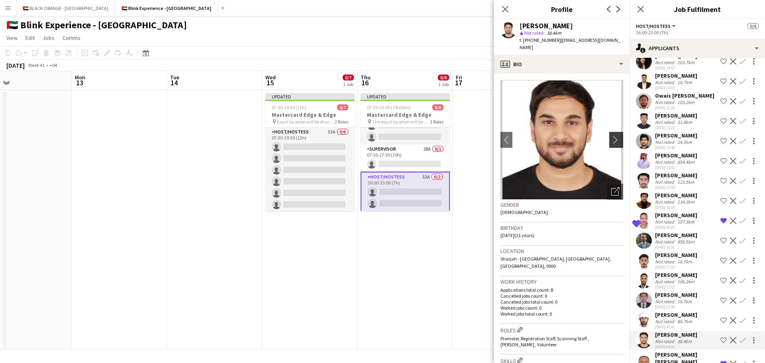
click at [611, 135] on app-icon "chevron-right" at bounding box center [617, 139] width 12 height 8
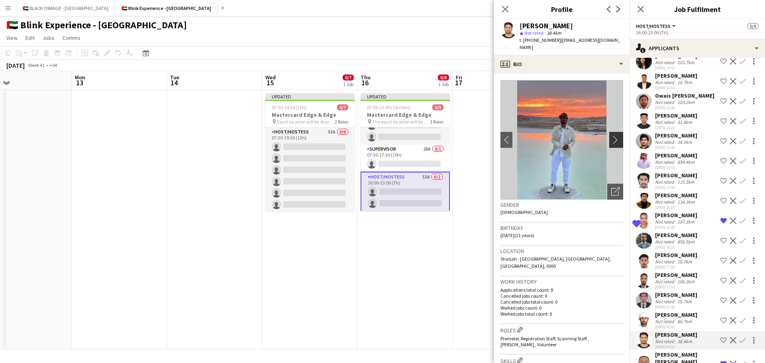
click at [611, 135] on app-icon "chevron-right" at bounding box center [617, 139] width 12 height 8
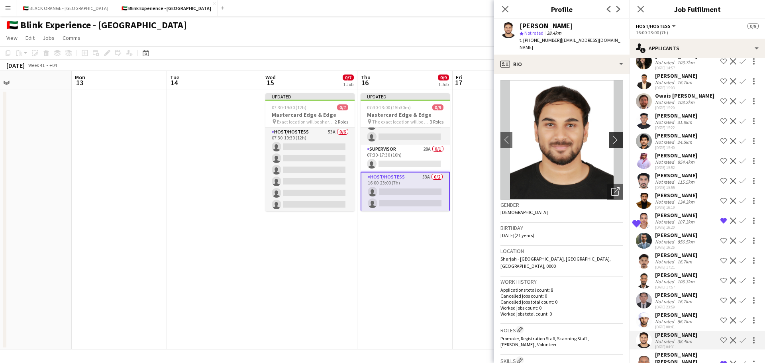
click at [611, 135] on app-icon "chevron-right" at bounding box center [617, 139] width 12 height 8
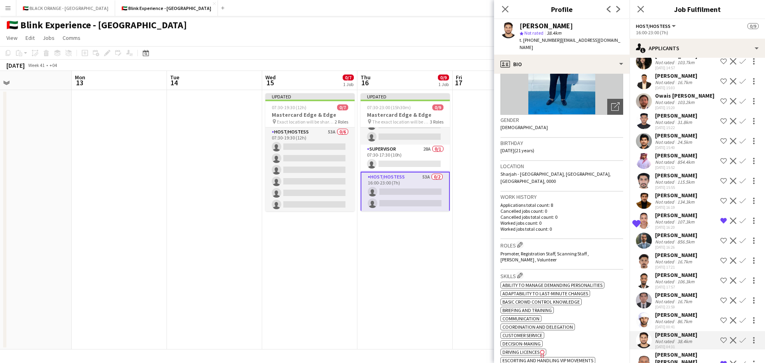
scroll to position [0, 0]
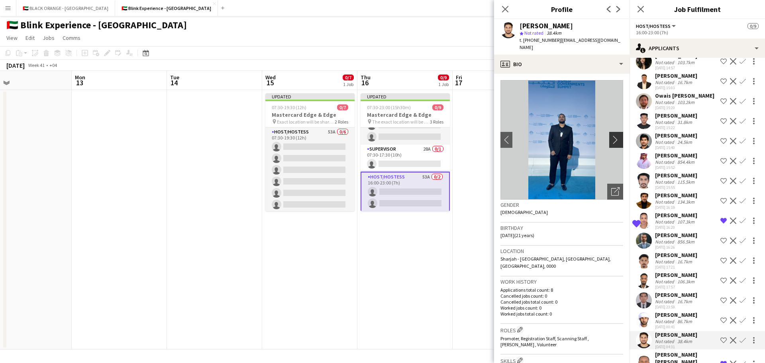
click at [611, 135] on app-icon "chevron-right" at bounding box center [617, 139] width 12 height 8
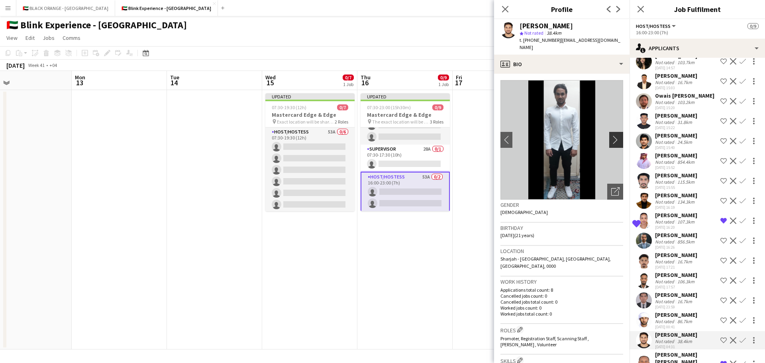
click at [611, 135] on app-icon "chevron-right" at bounding box center [617, 139] width 12 height 8
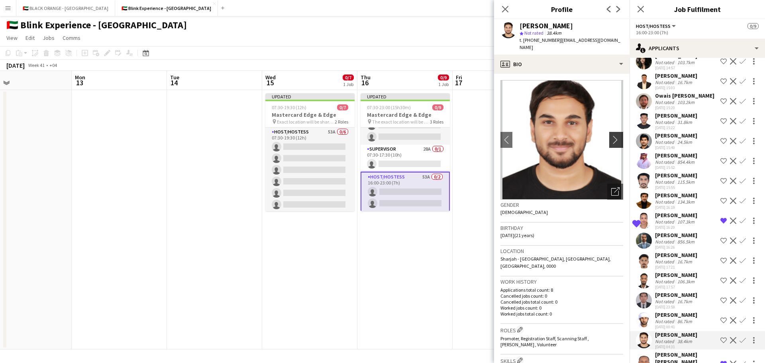
click at [611, 135] on app-icon "chevron-right" at bounding box center [617, 139] width 12 height 8
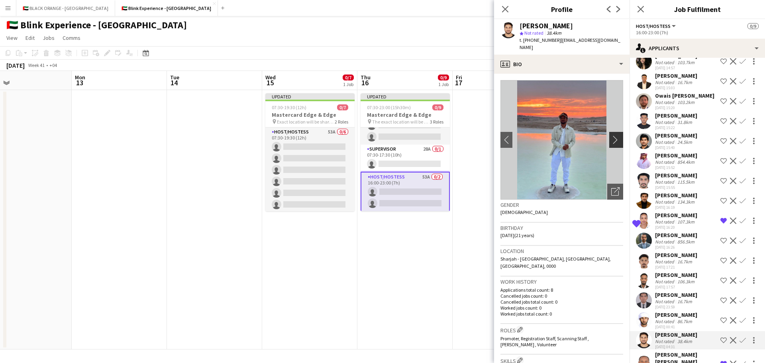
click at [611, 135] on app-icon "chevron-right" at bounding box center [617, 139] width 12 height 8
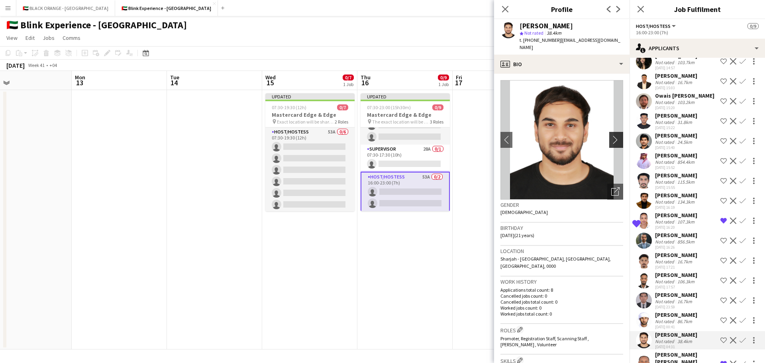
click at [611, 135] on app-icon "chevron-right" at bounding box center [617, 139] width 12 height 8
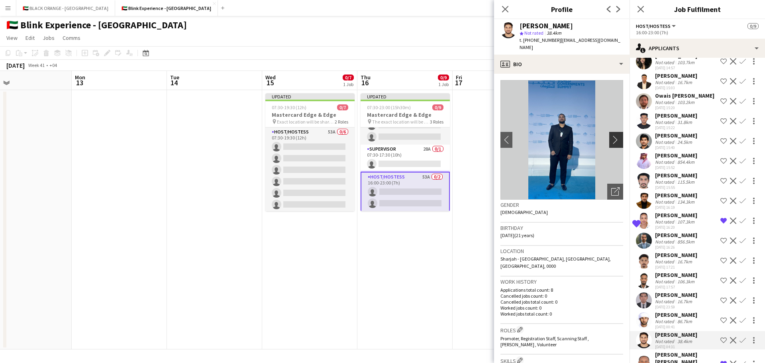
click at [611, 135] on app-icon "chevron-right" at bounding box center [617, 139] width 12 height 8
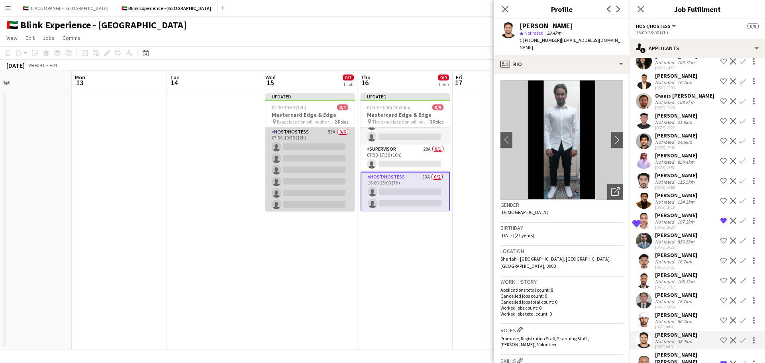
click at [314, 162] on app-card-role "Host/Hostess 53A 0/6 07:30-19:30 (12h) single-neutral-actions single-neutral-ac…" at bounding box center [309, 169] width 89 height 85
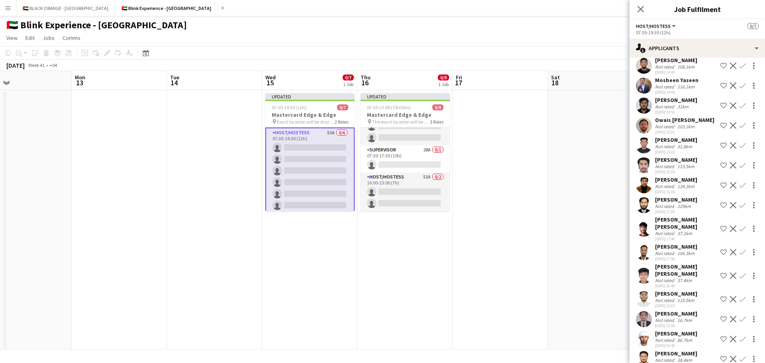
scroll to position [771, 0]
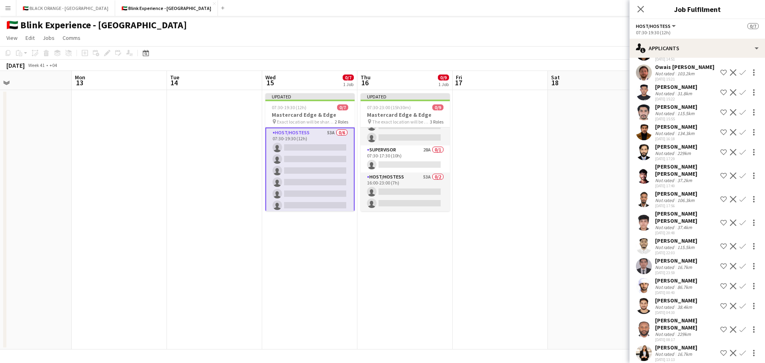
click at [720, 307] on app-icon "Shortlist crew" at bounding box center [723, 306] width 6 height 6
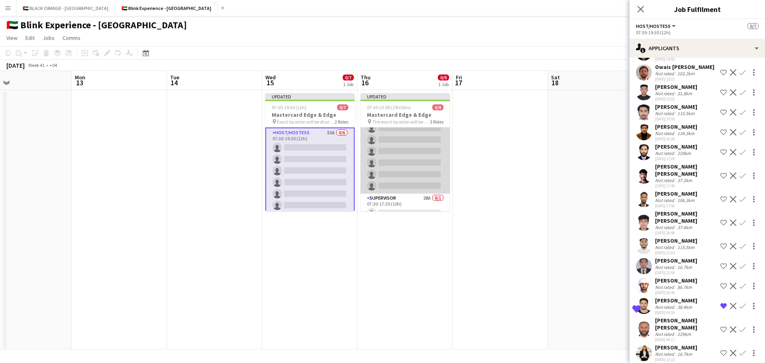
scroll to position [0, 0]
click at [396, 160] on app-card-role "Host/Hostess 53A 0/6 07:30-17:30 (10h) single-neutral-actions single-neutral-ac…" at bounding box center [404, 169] width 89 height 85
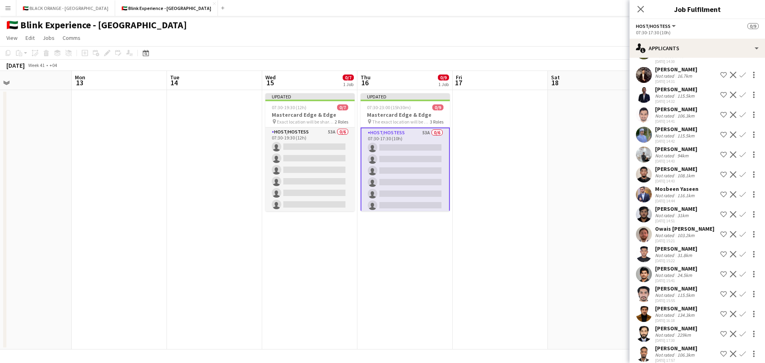
scroll to position [791, 0]
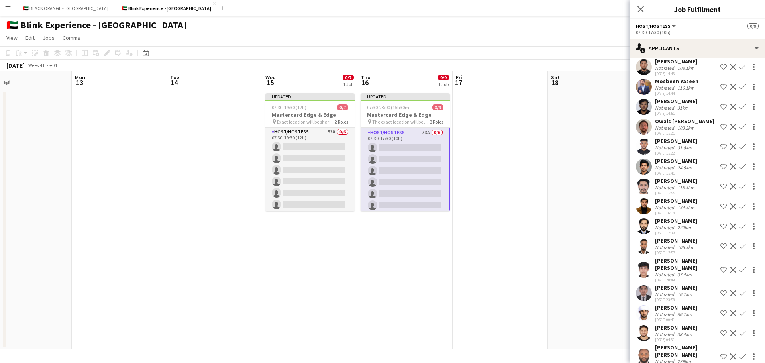
click at [720, 330] on app-icon "Shortlist crew" at bounding box center [723, 333] width 6 height 6
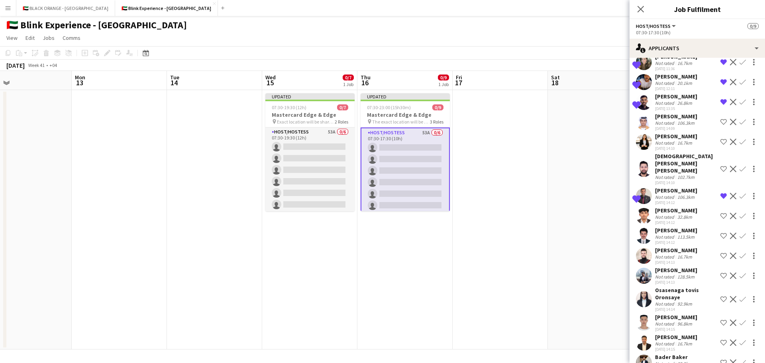
scroll to position [0, 0]
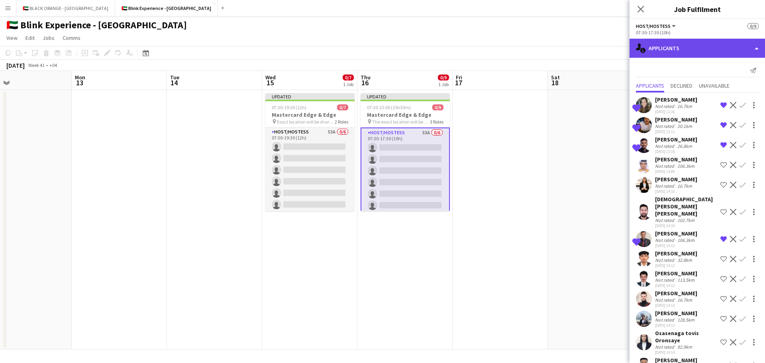
click at [729, 47] on div "single-neutral-actions-information Applicants" at bounding box center [696, 48] width 135 height 19
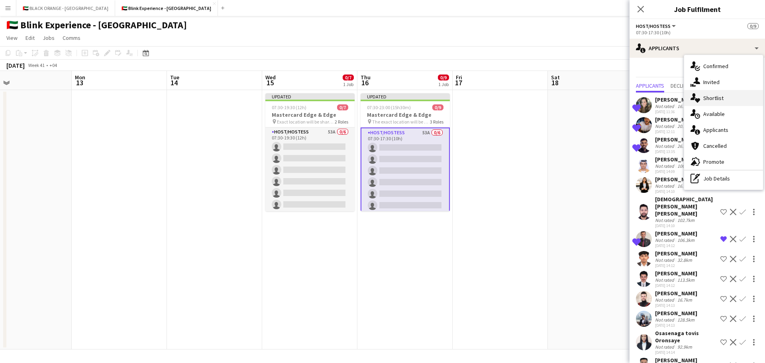
click at [711, 98] on span "Shortlist" at bounding box center [713, 97] width 20 height 7
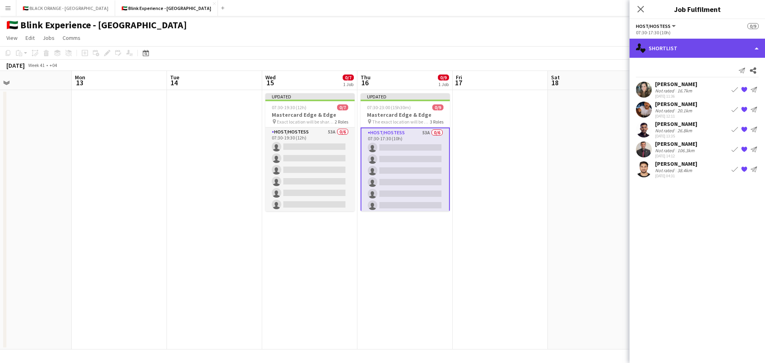
click at [736, 42] on div "single-neutral-actions-heart Shortlist" at bounding box center [696, 48] width 135 height 19
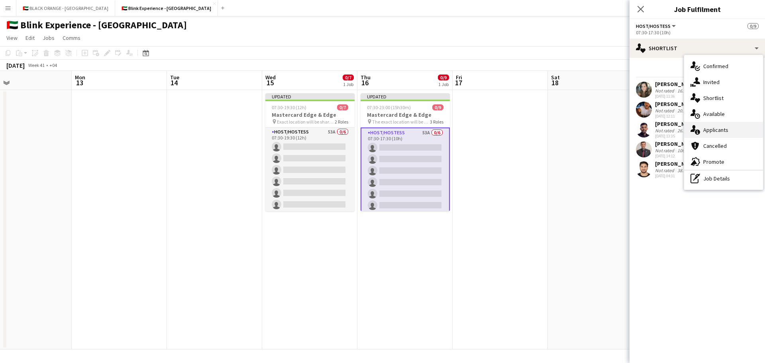
click at [709, 131] on span "Applicants" at bounding box center [715, 129] width 25 height 7
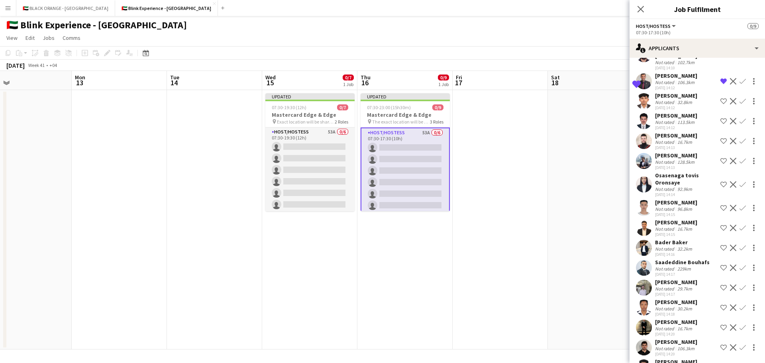
scroll to position [159, 0]
click at [653, 183] on div "Osasenaga tovis Oronsaye Not rated 92.9km 06-10-2025 14:14 Shortlist crew Decli…" at bounding box center [696, 182] width 135 height 25
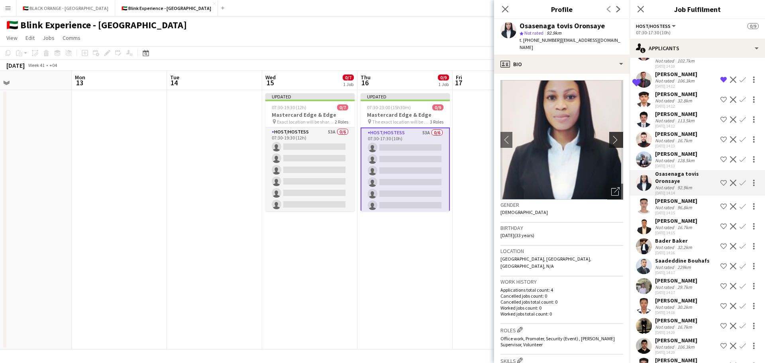
click at [611, 135] on app-icon "chevron-right" at bounding box center [617, 139] width 12 height 8
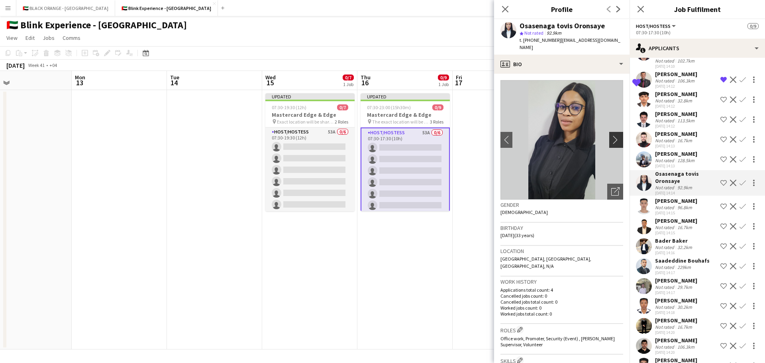
click at [611, 135] on app-icon "chevron-right" at bounding box center [617, 139] width 12 height 8
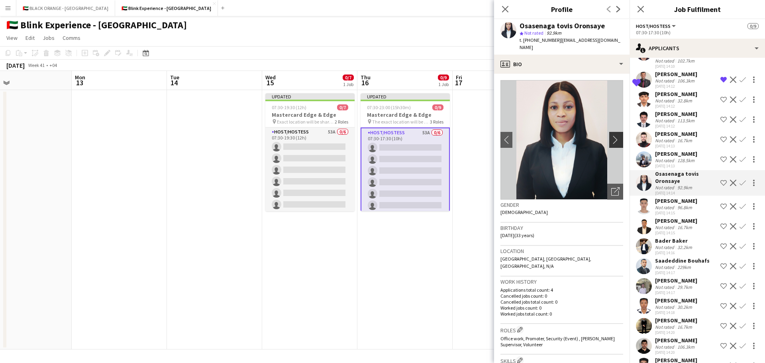
click at [611, 135] on app-icon "chevron-right" at bounding box center [617, 139] width 12 height 8
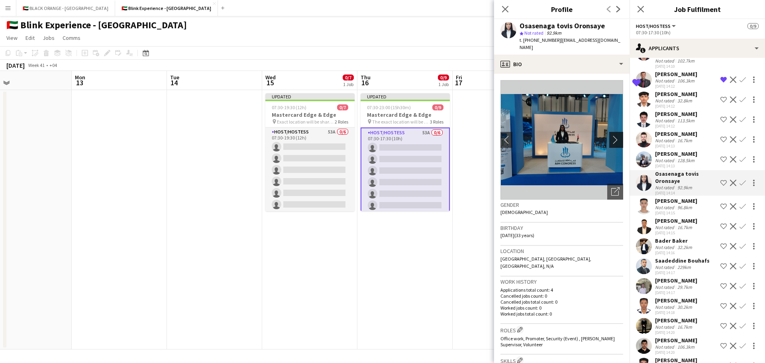
click at [611, 135] on app-icon "chevron-right" at bounding box center [617, 139] width 12 height 8
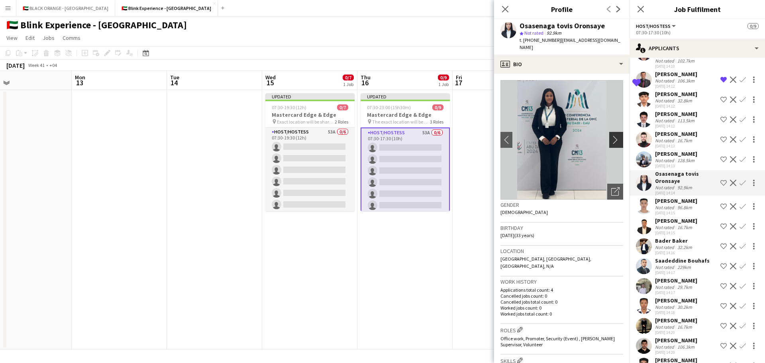
click at [611, 135] on app-icon "chevron-right" at bounding box center [617, 139] width 12 height 8
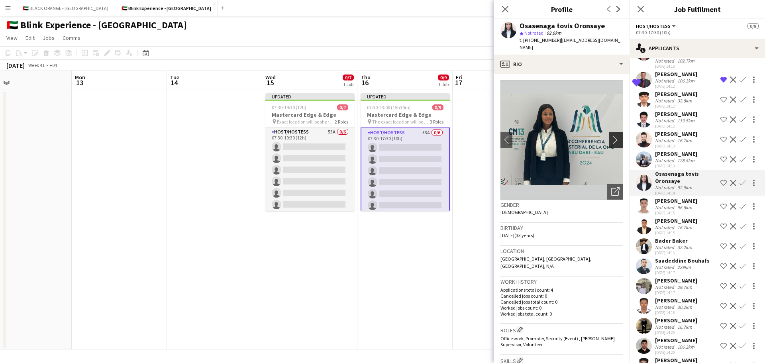
click at [611, 135] on app-icon "chevron-right" at bounding box center [617, 139] width 12 height 8
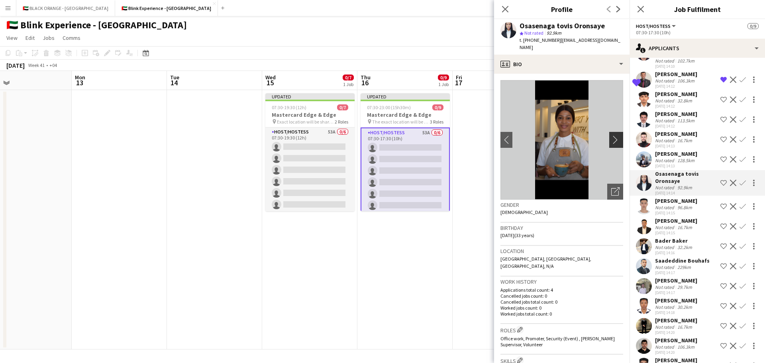
click at [611, 135] on app-icon "chevron-right" at bounding box center [617, 139] width 12 height 8
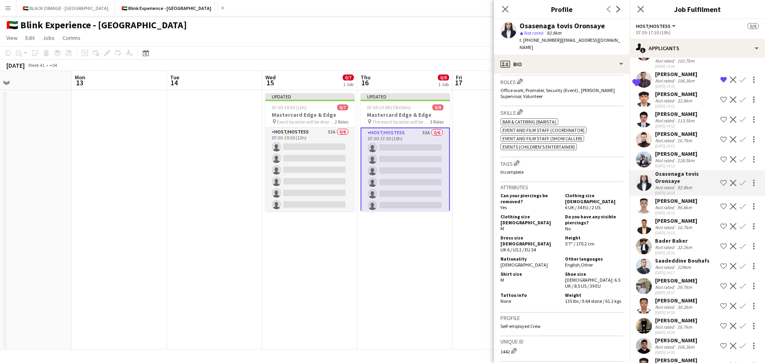
scroll to position [319, 0]
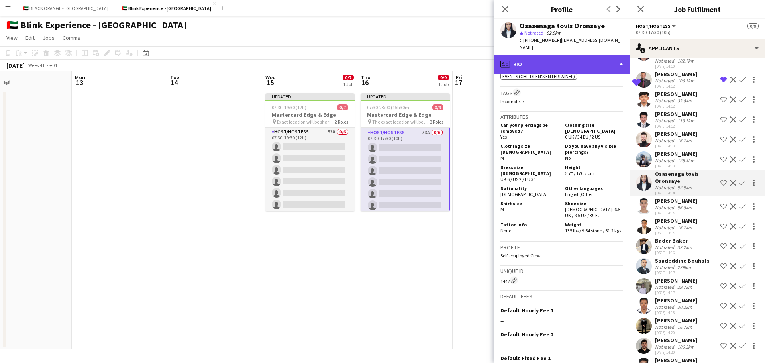
click at [585, 59] on div "profile Bio" at bounding box center [561, 64] width 135 height 19
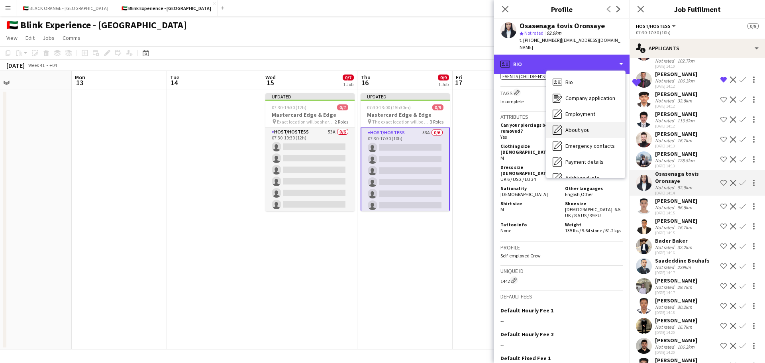
scroll to position [43, 0]
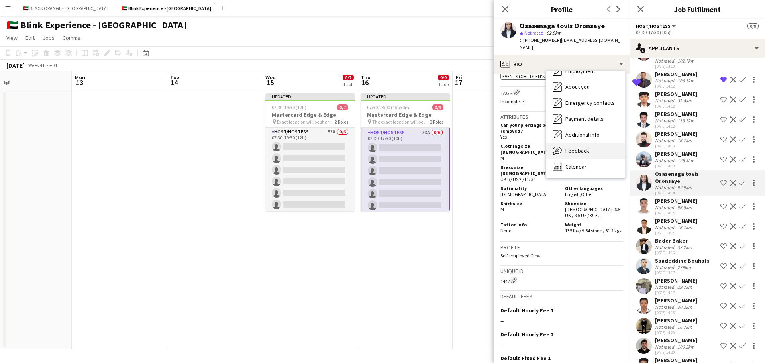
click at [573, 147] on span "Feedback" at bounding box center [577, 150] width 24 height 7
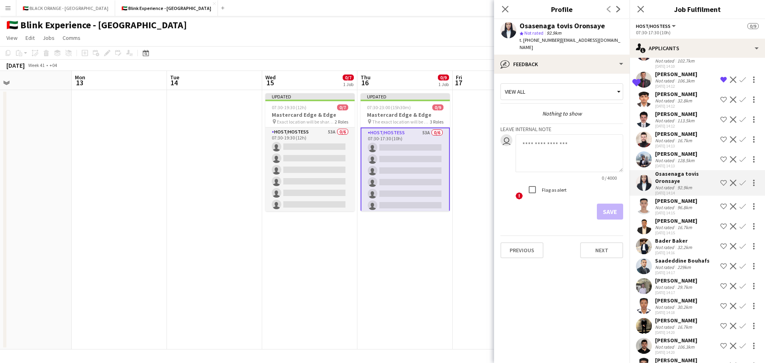
click at [677, 203] on div "[PERSON_NAME]" at bounding box center [676, 200] width 42 height 7
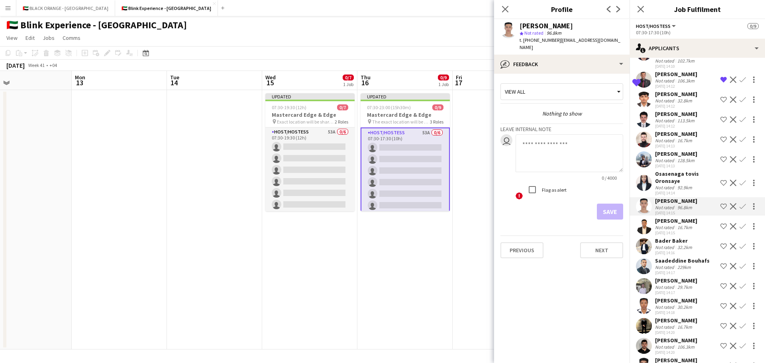
click at [677, 226] on div "16.7km" at bounding box center [684, 227] width 18 height 6
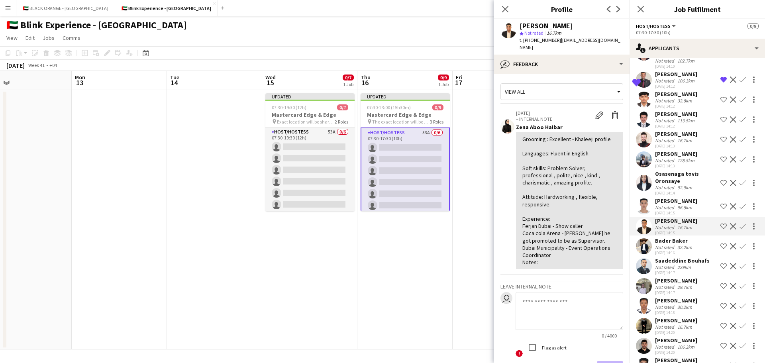
click at [720, 226] on app-icon "Shortlist crew" at bounding box center [723, 226] width 6 height 6
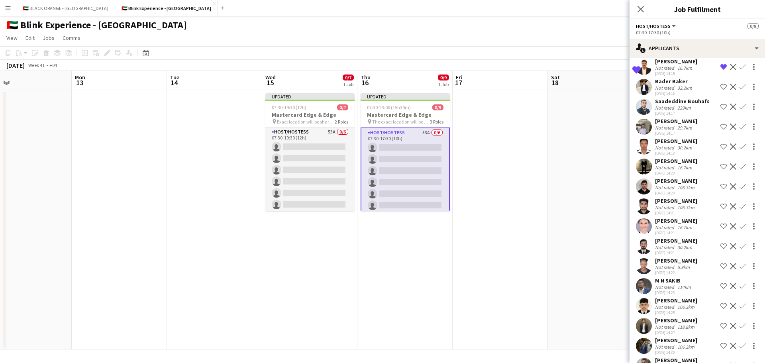
scroll to position [358, 0]
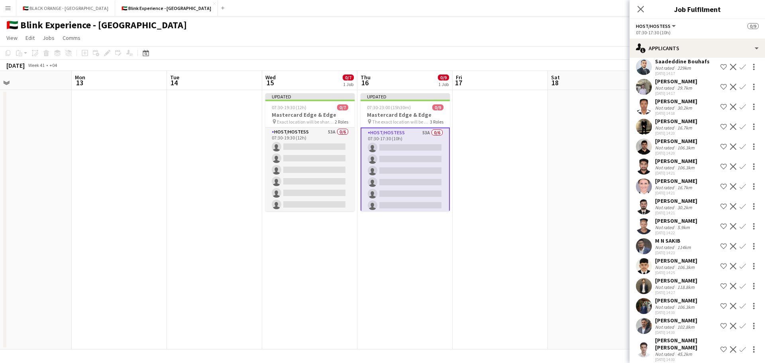
click at [668, 184] on div "Ekaterina Kolodyazhnaya" at bounding box center [676, 180] width 42 height 7
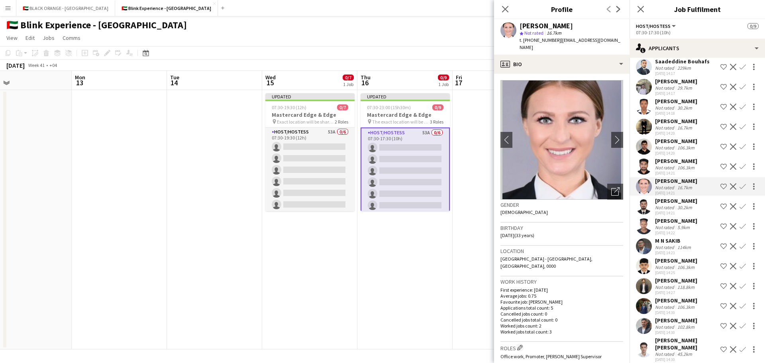
click at [720, 189] on app-icon "Shortlist crew" at bounding box center [723, 186] width 6 height 6
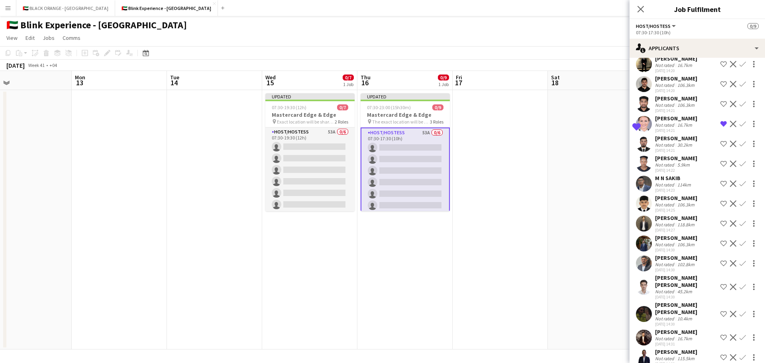
scroll to position [438, 0]
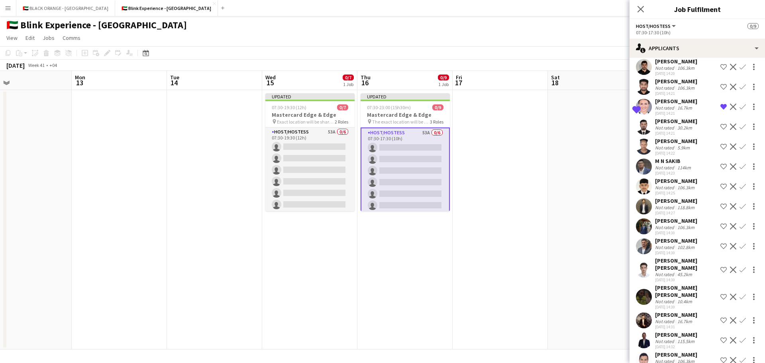
click at [670, 204] on div "[PERSON_NAME]" at bounding box center [676, 200] width 42 height 7
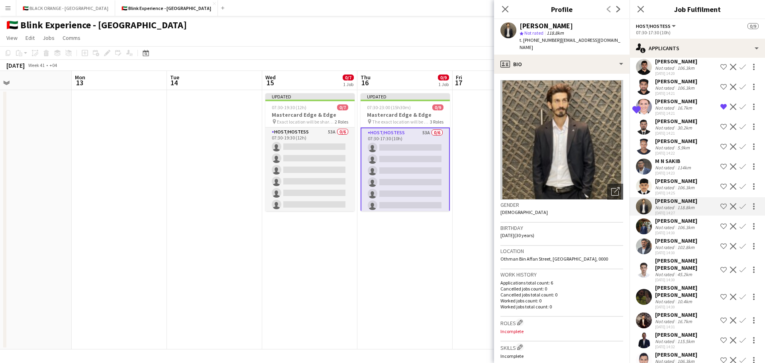
click at [670, 204] on div "[PERSON_NAME]" at bounding box center [676, 200] width 42 height 7
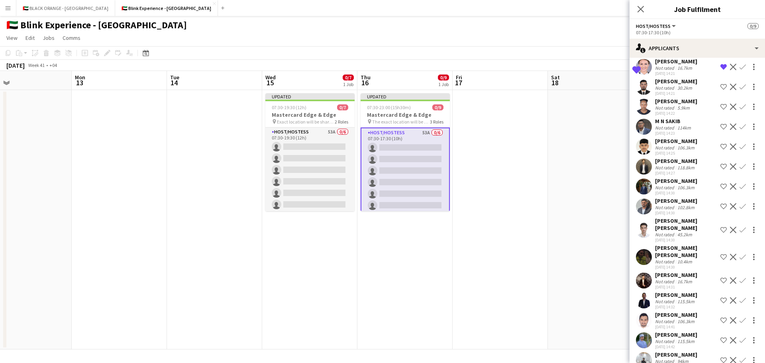
scroll to position [518, 0]
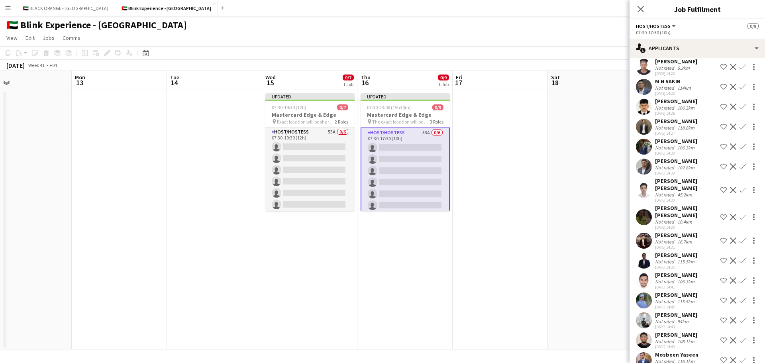
click at [668, 211] on div "Anwar Shah Amir" at bounding box center [686, 211] width 62 height 14
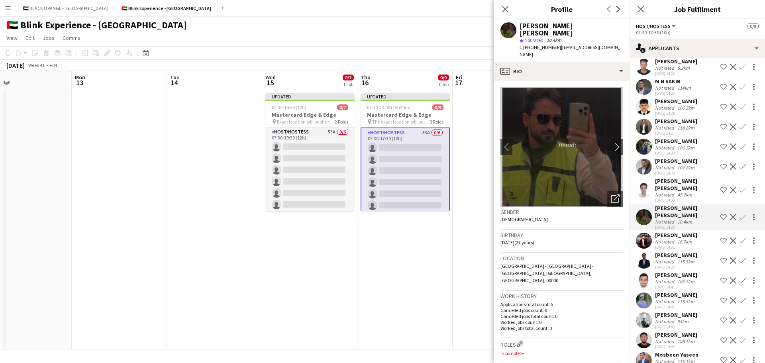
scroll to position [557, 0]
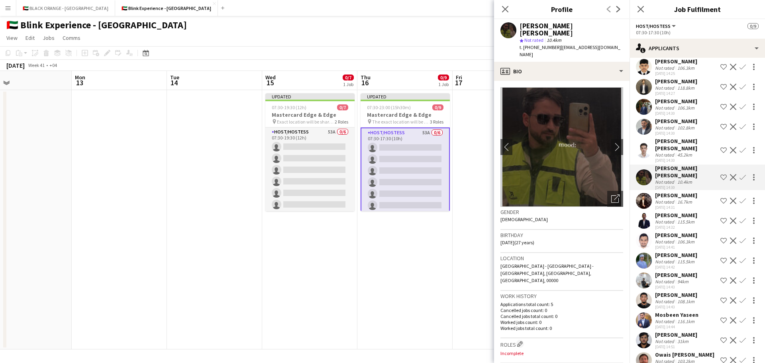
click at [668, 199] on div "Not rated" at bounding box center [665, 202] width 21 height 6
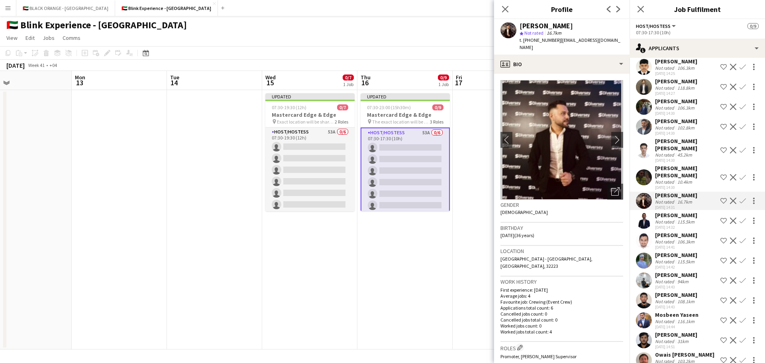
click at [668, 211] on div "Kareem Adel" at bounding box center [676, 214] width 42 height 7
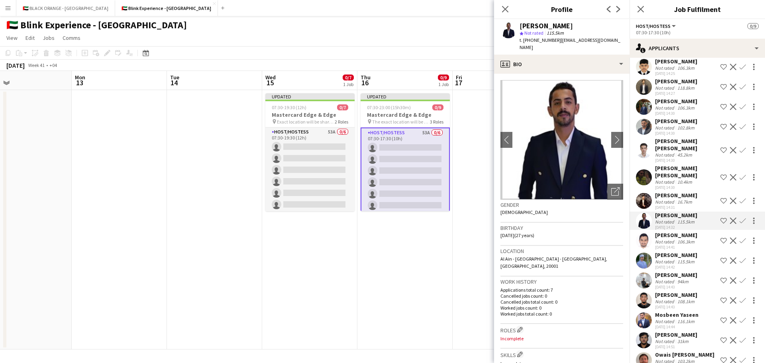
click at [668, 231] on div "[PERSON_NAME]" at bounding box center [676, 234] width 42 height 7
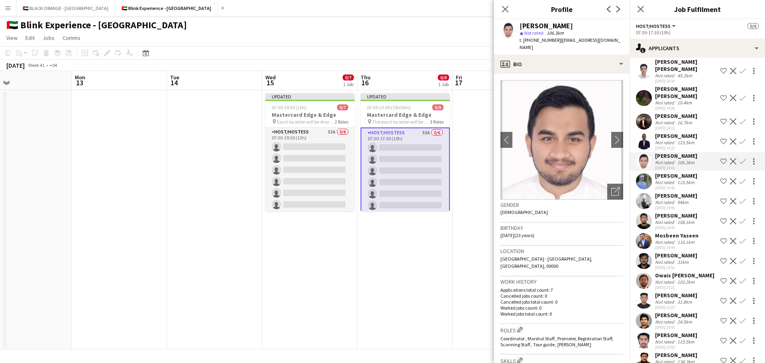
scroll to position [637, 0]
click at [671, 172] on div "[PERSON_NAME]" at bounding box center [676, 175] width 42 height 7
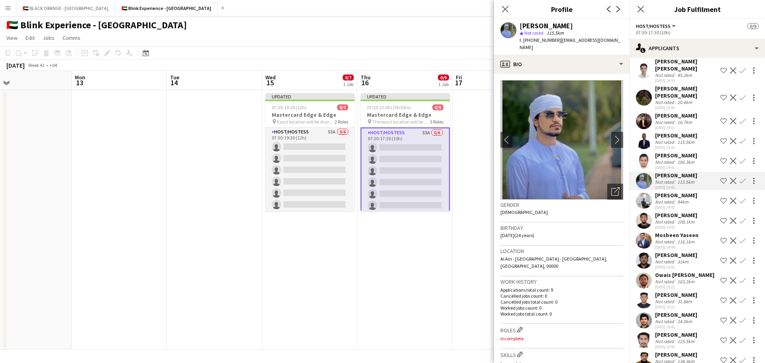
click at [673, 192] on div "[PERSON_NAME]" at bounding box center [676, 195] width 42 height 7
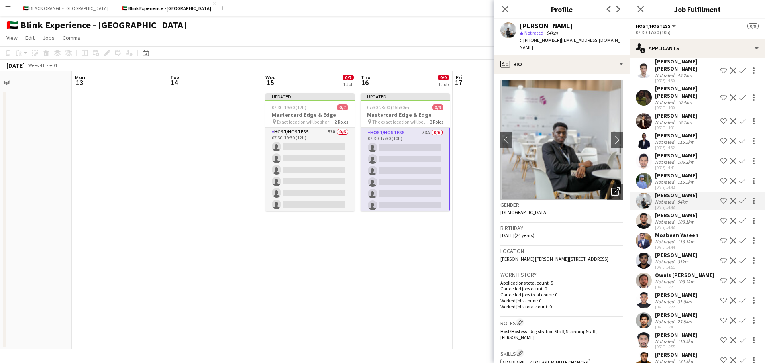
click at [673, 211] on div "[PERSON_NAME]" at bounding box center [676, 214] width 42 height 7
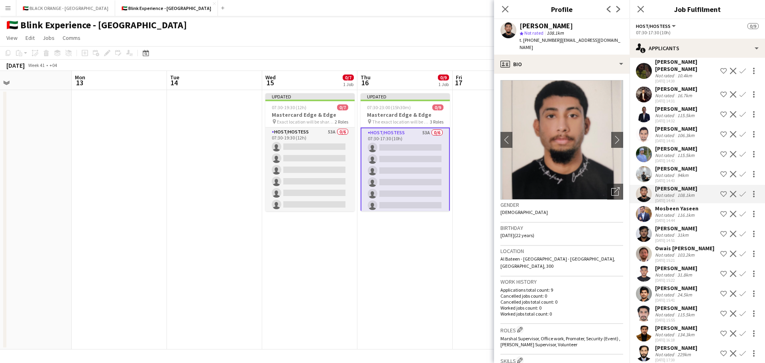
scroll to position [677, 0]
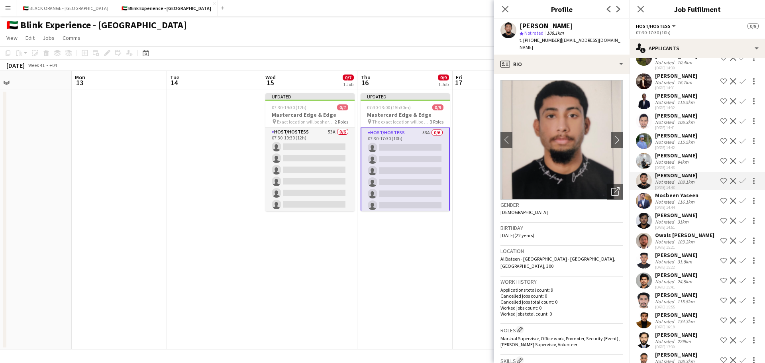
click at [672, 211] on div "[PERSON_NAME]" at bounding box center [676, 214] width 42 height 7
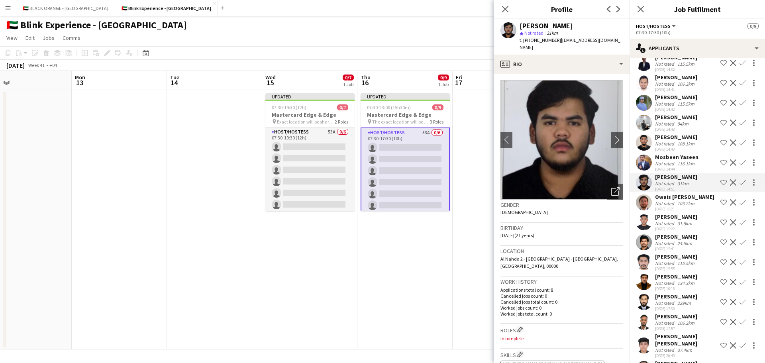
scroll to position [717, 0]
click at [669, 244] on div "06-10-2025 15:41" at bounding box center [676, 246] width 42 height 5
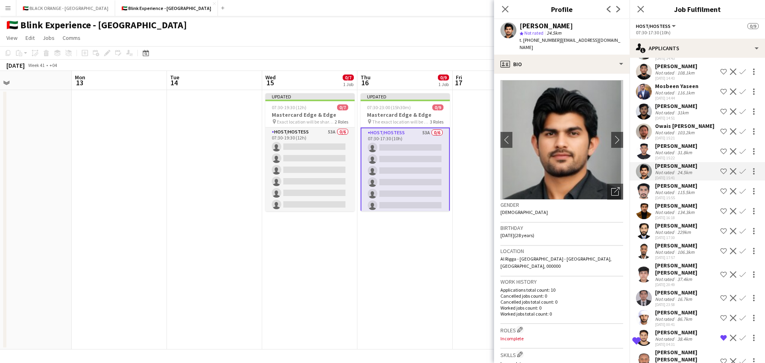
scroll to position [791, 0]
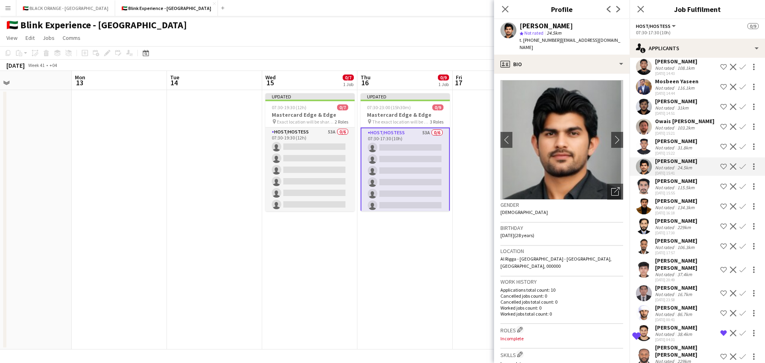
click at [671, 177] on div "[PERSON_NAME]" at bounding box center [676, 180] width 42 height 7
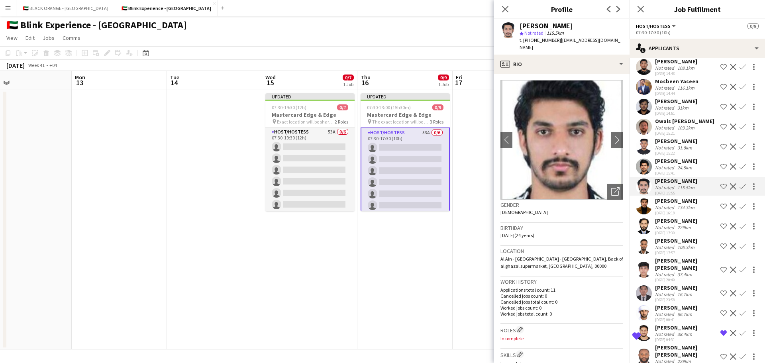
click at [672, 204] on div "Not rated" at bounding box center [665, 207] width 21 height 6
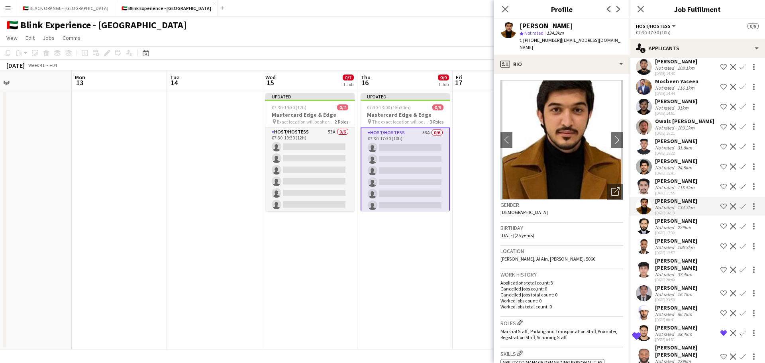
click at [671, 217] on div "[PERSON_NAME]" at bounding box center [676, 220] width 42 height 7
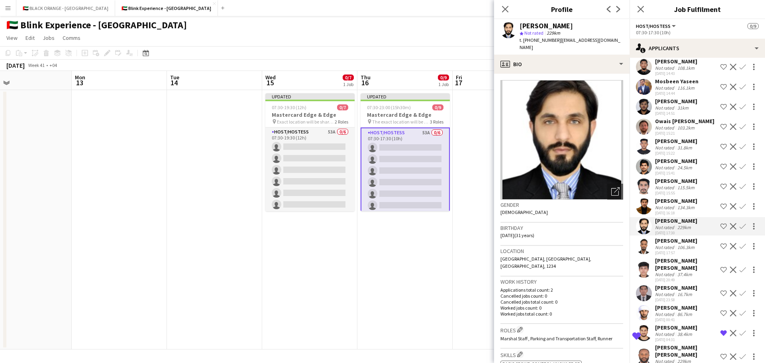
click at [671, 237] on div "[PERSON_NAME]" at bounding box center [676, 240] width 42 height 7
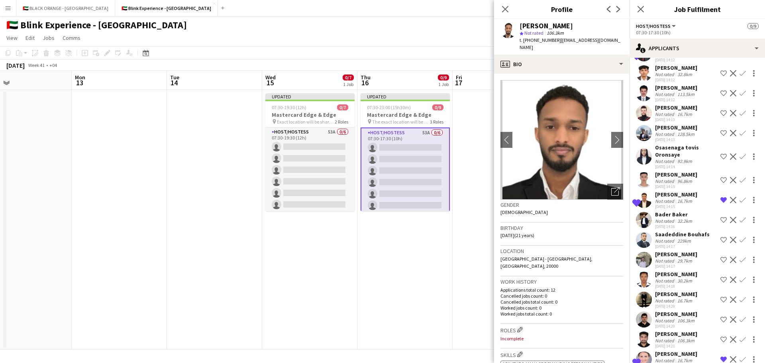
scroll to position [0, 0]
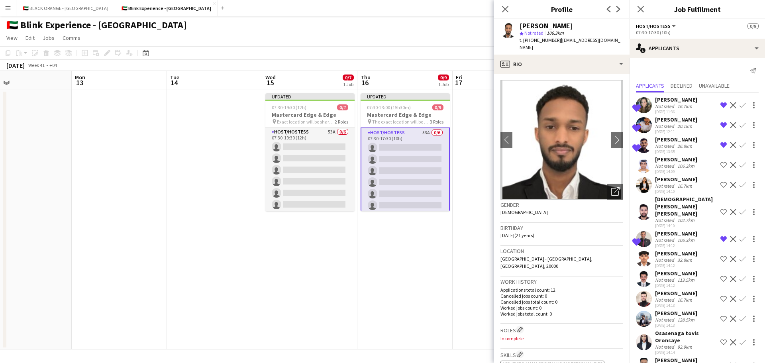
click at [375, 25] on div "🇦🇪 Blink Experience - UAE user" at bounding box center [382, 23] width 765 height 15
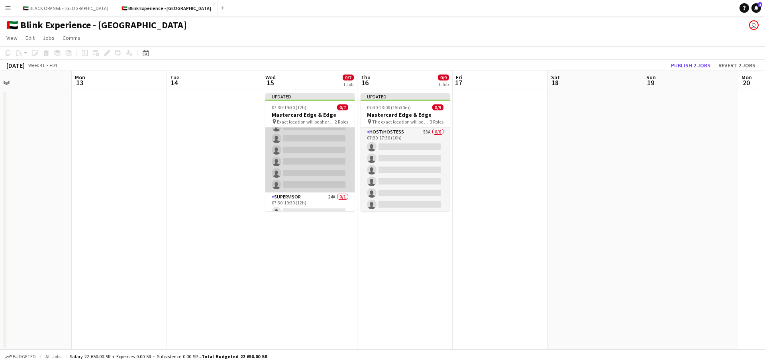
scroll to position [28, 0]
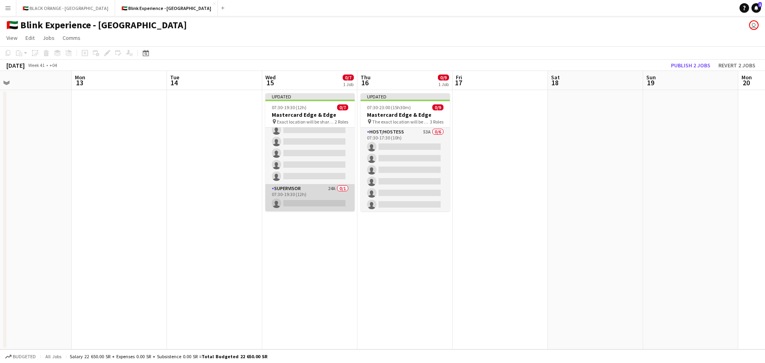
click at [301, 192] on app-card-role "Supervisor 24A 0/1 07:30-19:30 (12h) single-neutral-actions" at bounding box center [309, 197] width 89 height 27
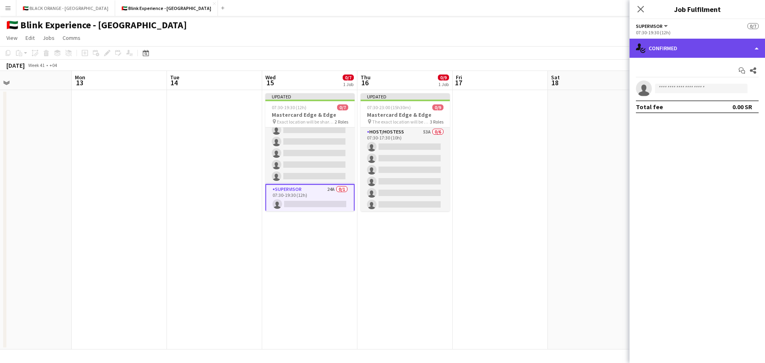
click at [711, 49] on div "single-neutral-actions-check-2 Confirmed" at bounding box center [696, 48] width 135 height 19
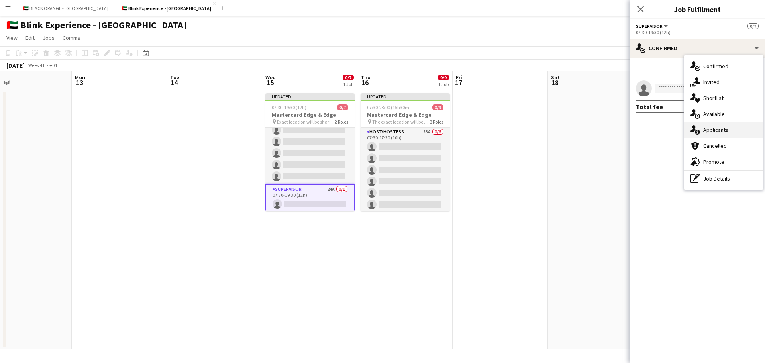
click at [714, 130] on span "Applicants" at bounding box center [715, 129] width 25 height 7
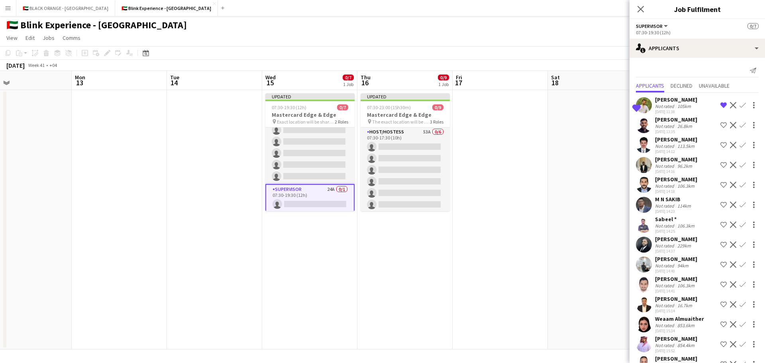
scroll to position [217, 0]
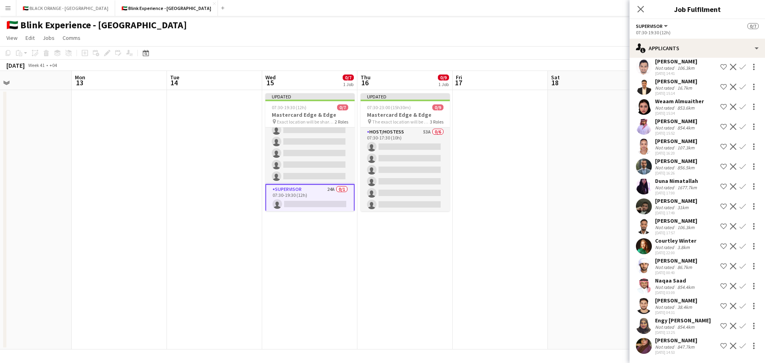
click at [671, 239] on div "Courtley Winter" at bounding box center [675, 240] width 41 height 7
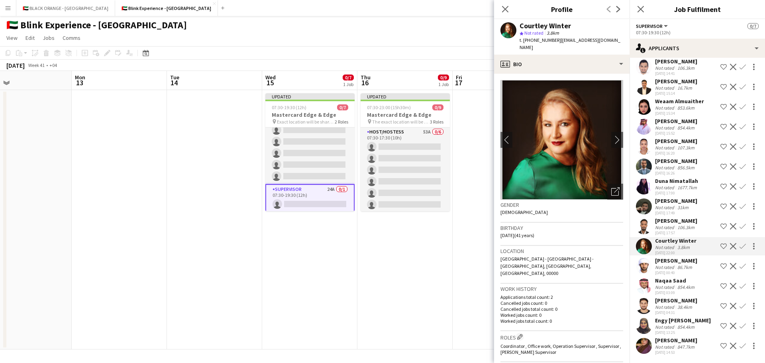
click at [729, 347] on app-icon "Decline" at bounding box center [732, 345] width 6 height 6
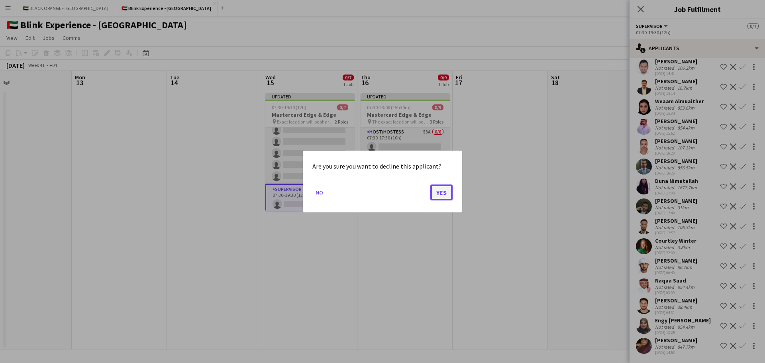
click at [440, 194] on button "Yes" at bounding box center [441, 192] width 22 height 16
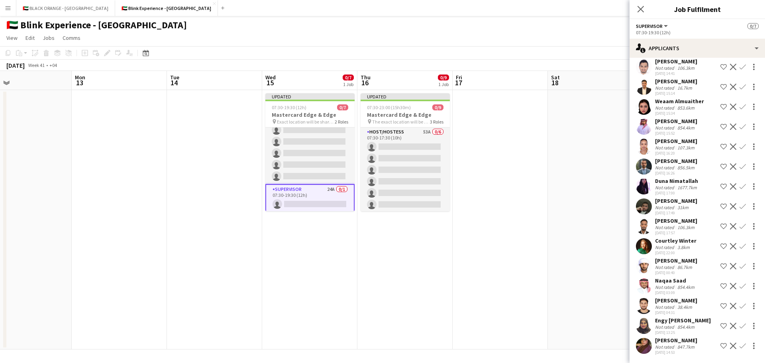
scroll to position [198, 0]
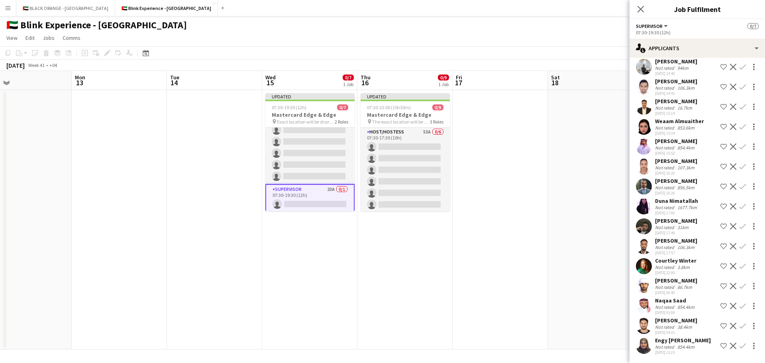
click at [729, 325] on app-icon "Decline" at bounding box center [732, 326] width 6 height 6
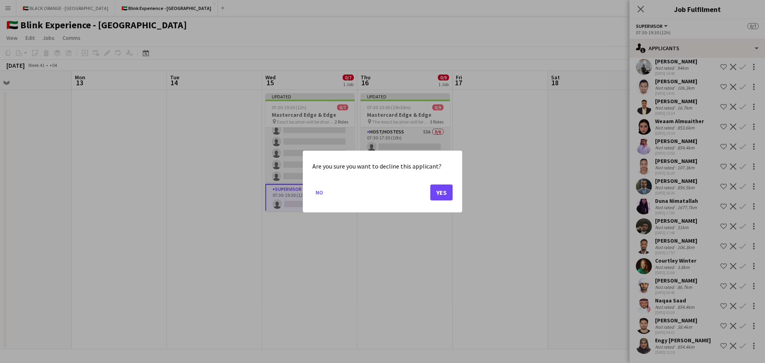
click at [729, 343] on div at bounding box center [382, 181] width 765 height 363
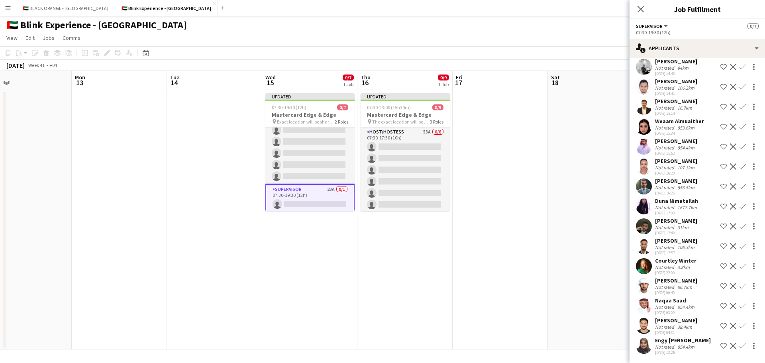
click at [729, 345] on app-icon "Decline" at bounding box center [732, 345] width 6 height 6
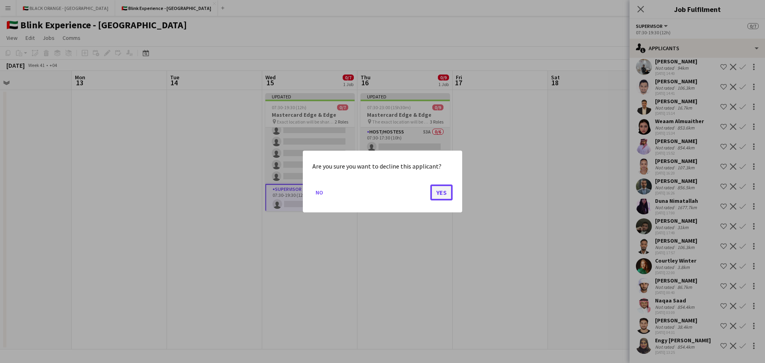
click at [443, 191] on button "Yes" at bounding box center [441, 192] width 22 height 16
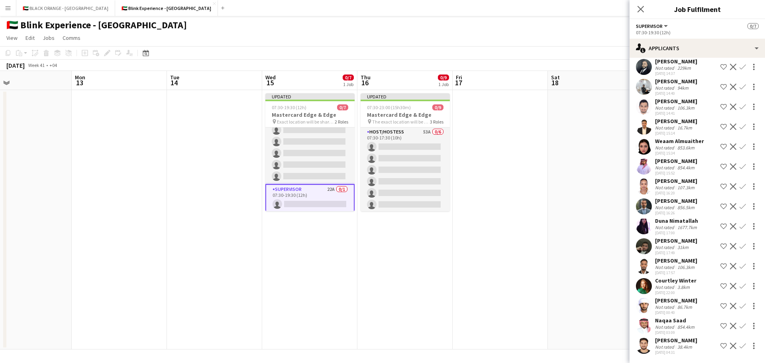
scroll to position [178, 0]
click at [729, 224] on app-icon "Decline" at bounding box center [732, 226] width 6 height 6
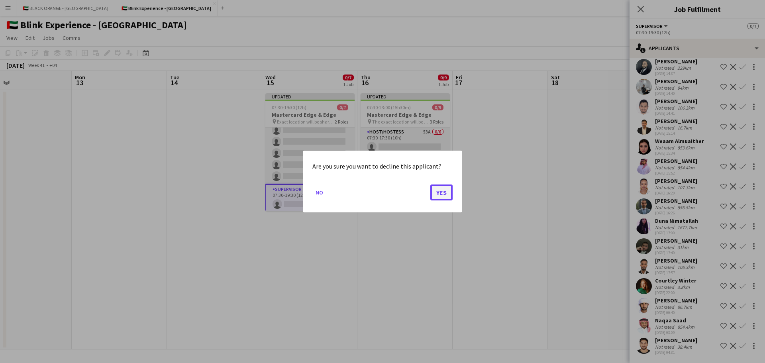
click at [446, 192] on button "Yes" at bounding box center [441, 192] width 22 height 16
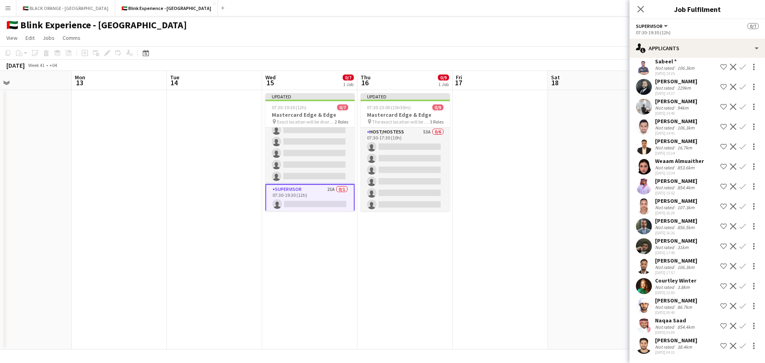
scroll to position [158, 0]
click at [729, 224] on app-icon "Decline" at bounding box center [732, 226] width 6 height 6
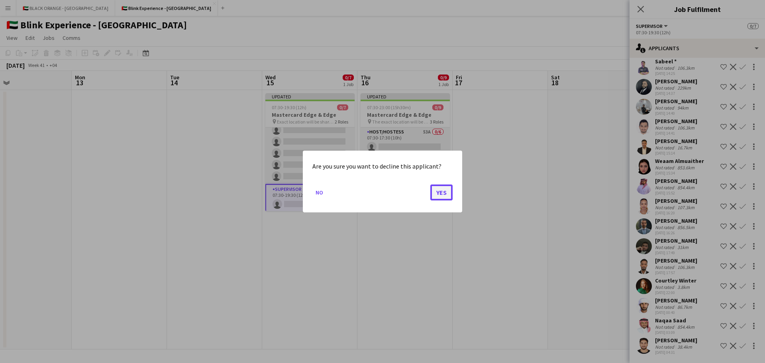
click at [437, 189] on button "Yes" at bounding box center [441, 192] width 22 height 16
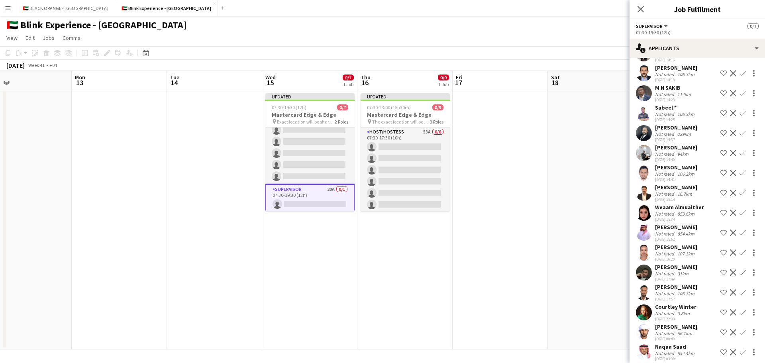
scroll to position [98, 0]
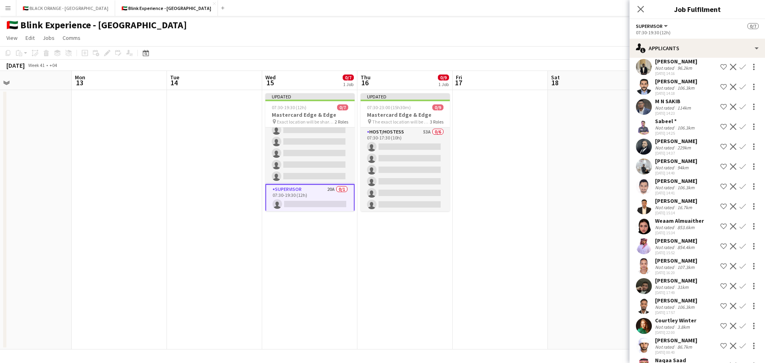
click at [729, 225] on app-icon "Decline" at bounding box center [732, 226] width 6 height 6
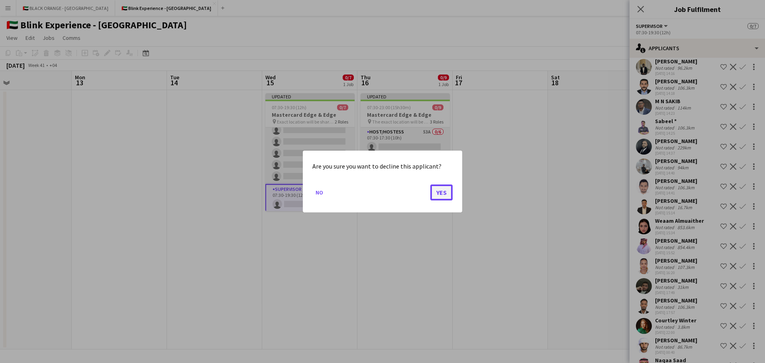
click at [443, 192] on button "Yes" at bounding box center [441, 192] width 22 height 16
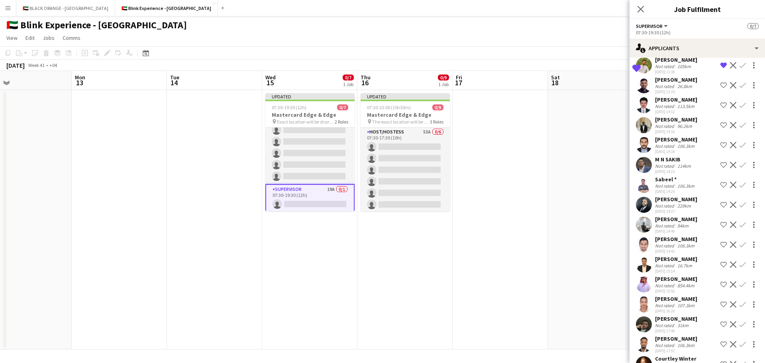
scroll to position [80, 0]
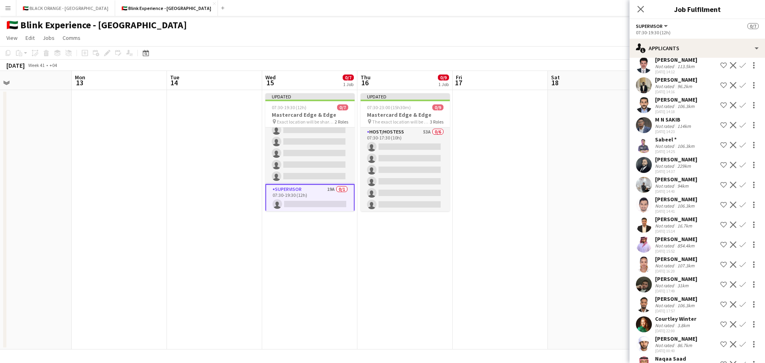
click at [643, 170] on app-user-avatar at bounding box center [644, 165] width 16 height 16
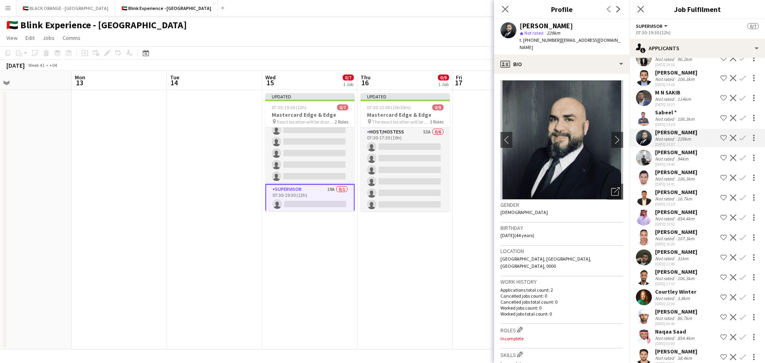
scroll to position [118, 0]
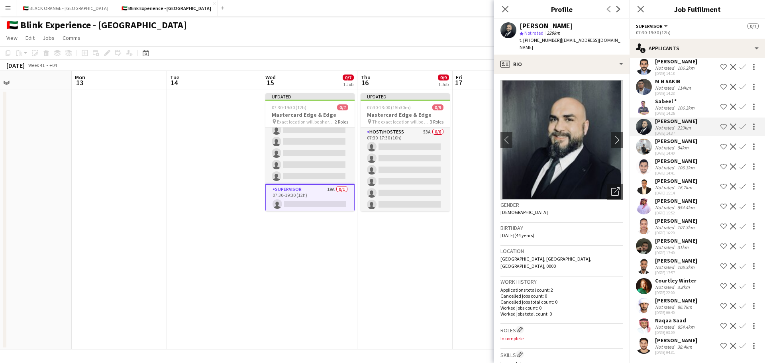
click at [641, 228] on app-user-avatar at bounding box center [644, 226] width 16 height 16
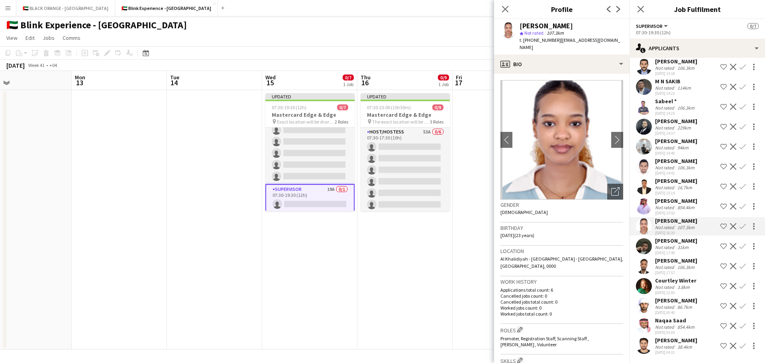
click at [465, 219] on app-date-cell at bounding box center [499, 219] width 95 height 259
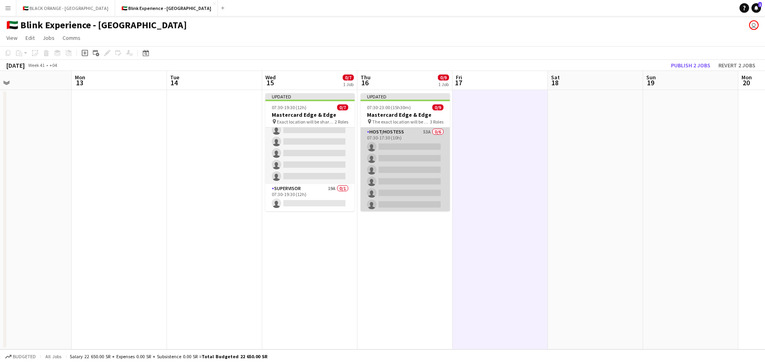
scroll to position [67, 0]
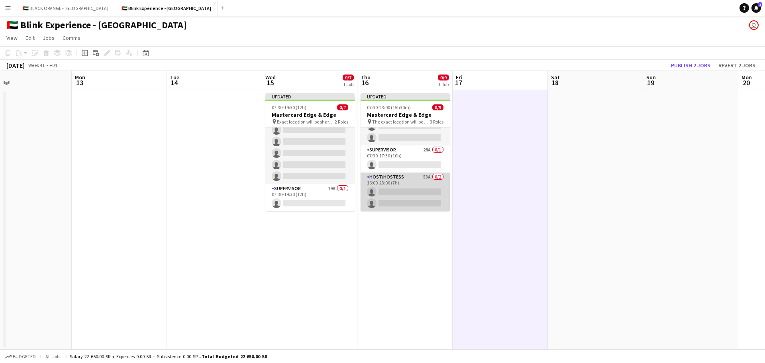
click at [395, 190] on app-card-role "Host/Hostess 53A 0/2 16:00-23:00 (7h) single-neutral-actions single-neutral-act…" at bounding box center [404, 191] width 89 height 39
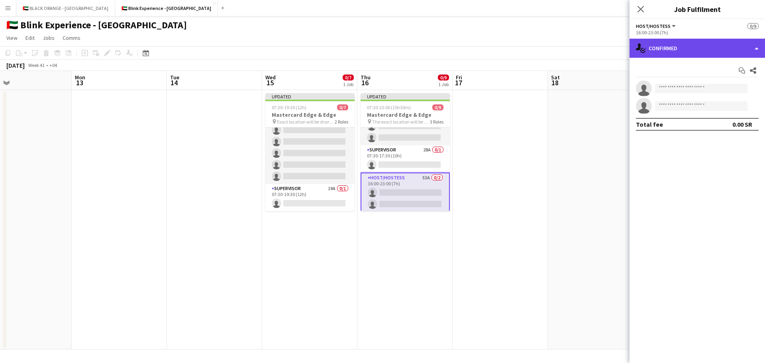
click at [721, 49] on div "single-neutral-actions-check-2 Confirmed" at bounding box center [696, 48] width 135 height 19
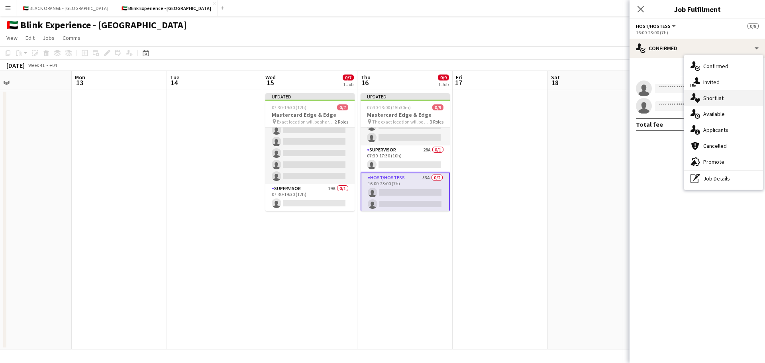
click at [713, 94] on span "Shortlist" at bounding box center [713, 97] width 20 height 7
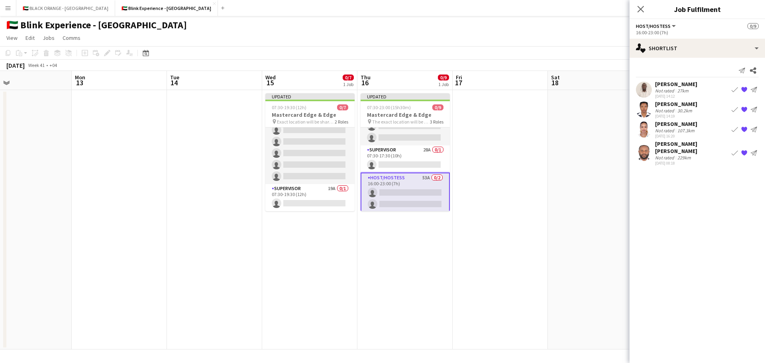
click at [673, 154] on div "Not rated" at bounding box center [665, 157] width 21 height 6
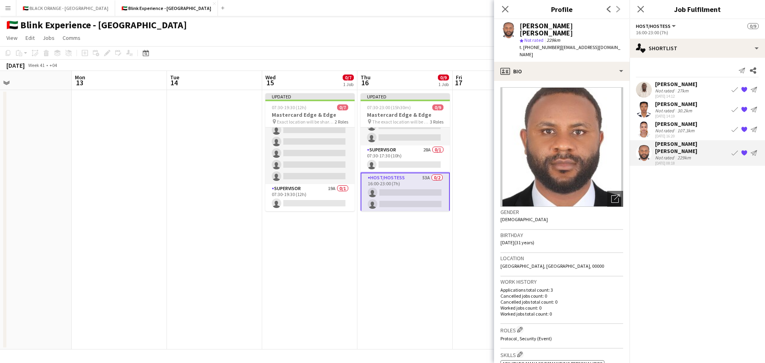
click at [585, 134] on img at bounding box center [561, 146] width 123 height 119
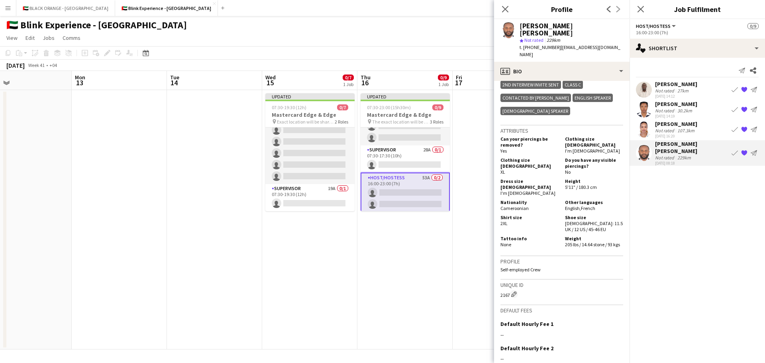
scroll to position [487, 0]
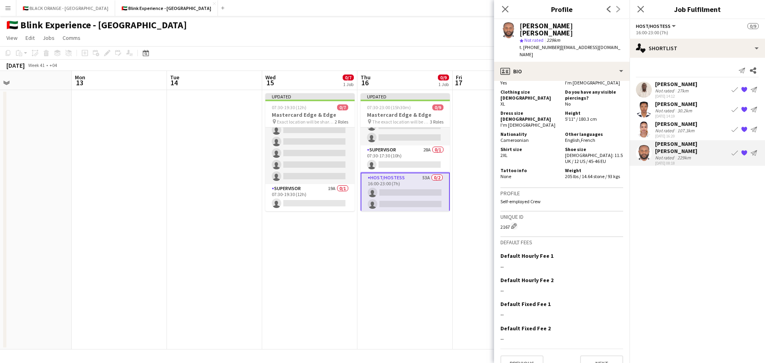
click at [673, 127] on div "Zulfa Hussain" at bounding box center [676, 123] width 42 height 7
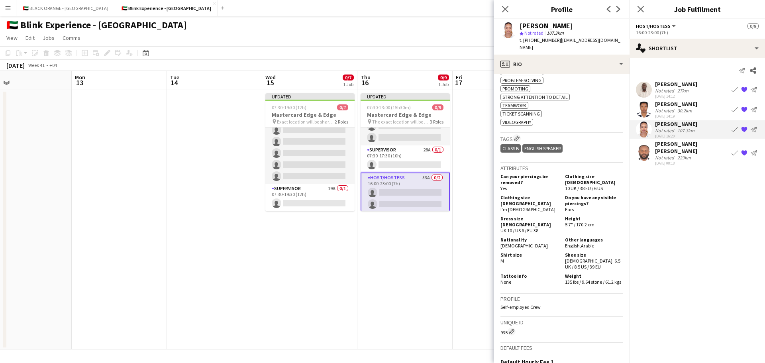
scroll to position [0, 0]
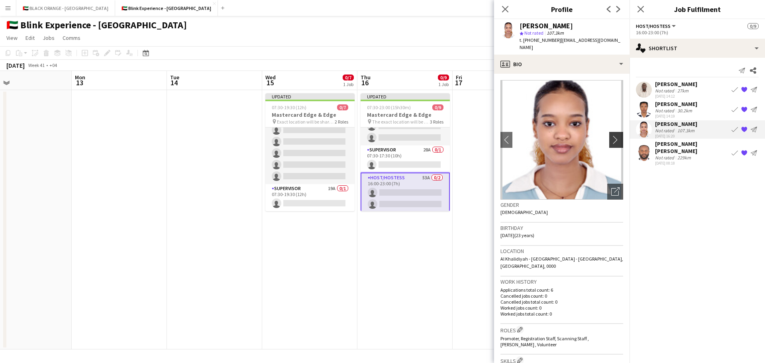
click at [611, 135] on app-icon "chevron-right" at bounding box center [617, 139] width 12 height 8
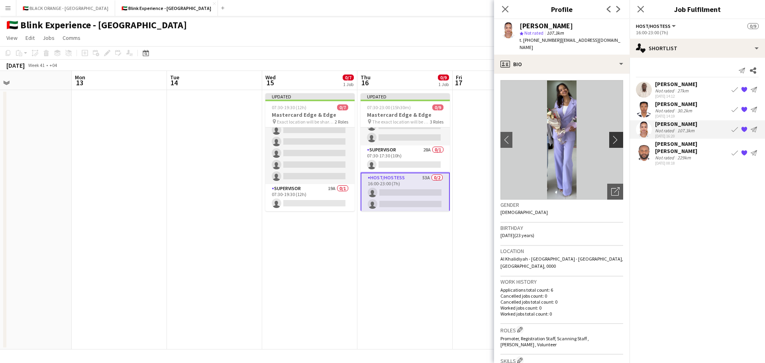
click at [611, 135] on app-icon "chevron-right" at bounding box center [617, 139] width 12 height 8
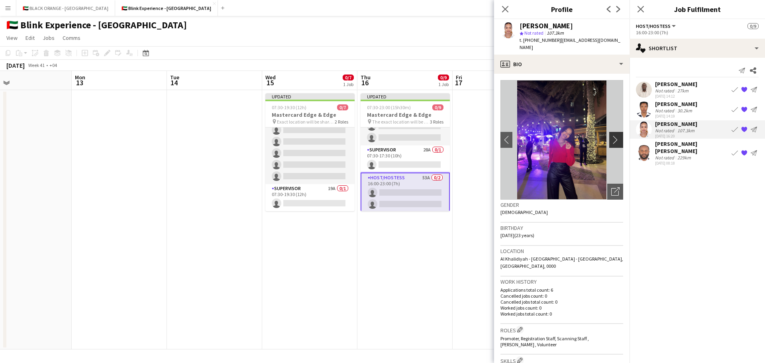
click at [611, 135] on app-icon "chevron-right" at bounding box center [617, 139] width 12 height 8
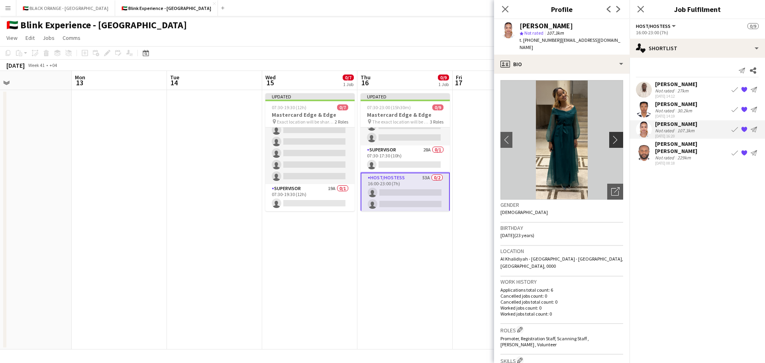
click at [611, 135] on app-icon "chevron-right" at bounding box center [617, 139] width 12 height 8
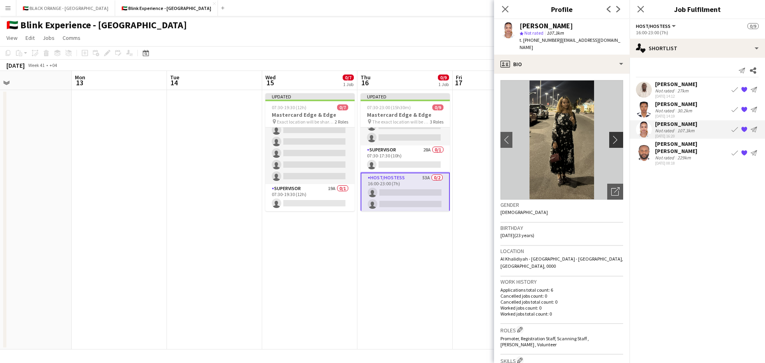
click at [611, 135] on app-icon "chevron-right" at bounding box center [617, 139] width 12 height 8
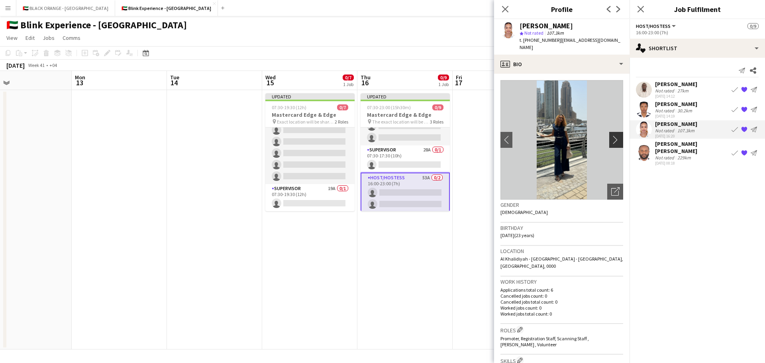
click at [611, 135] on app-icon "chevron-right" at bounding box center [617, 139] width 12 height 8
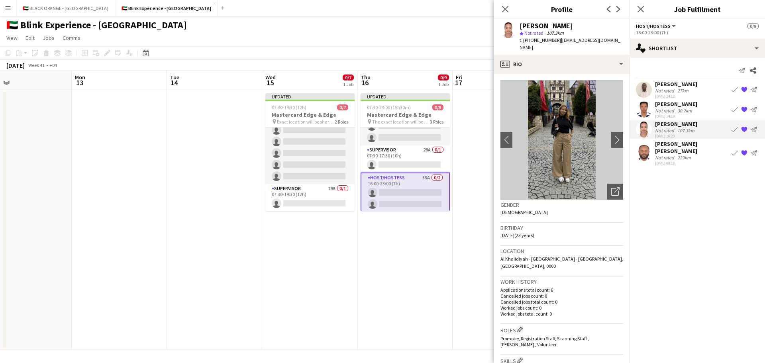
click at [678, 108] on div "30.2km" at bounding box center [684, 111] width 18 height 6
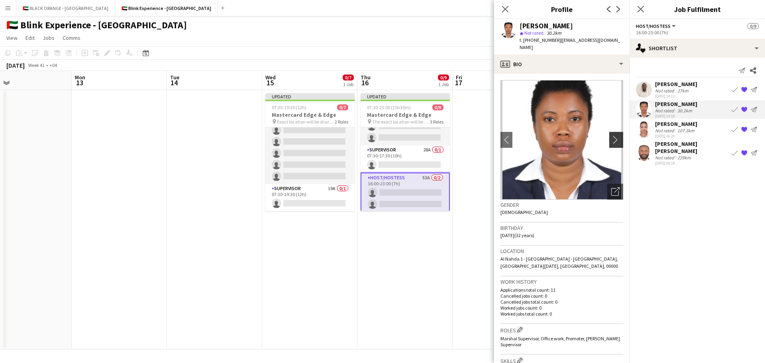
click at [611, 135] on app-icon "chevron-right" at bounding box center [617, 139] width 12 height 8
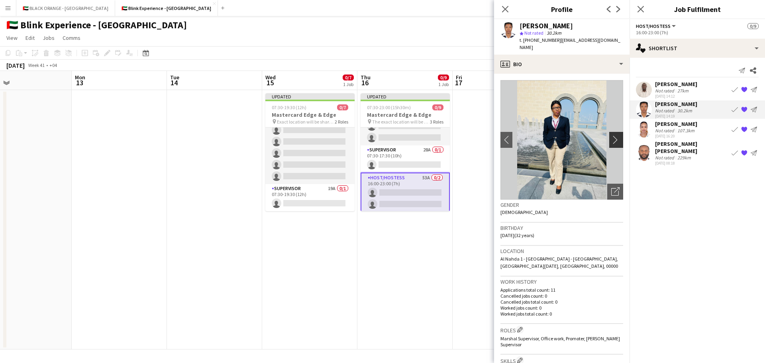
click at [611, 135] on app-icon "chevron-right" at bounding box center [617, 139] width 12 height 8
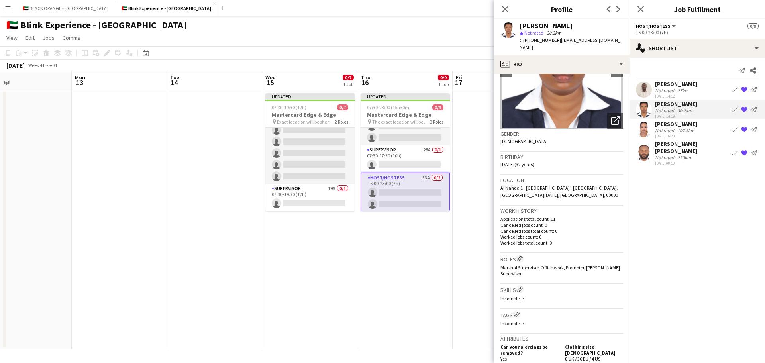
scroll to position [279, 0]
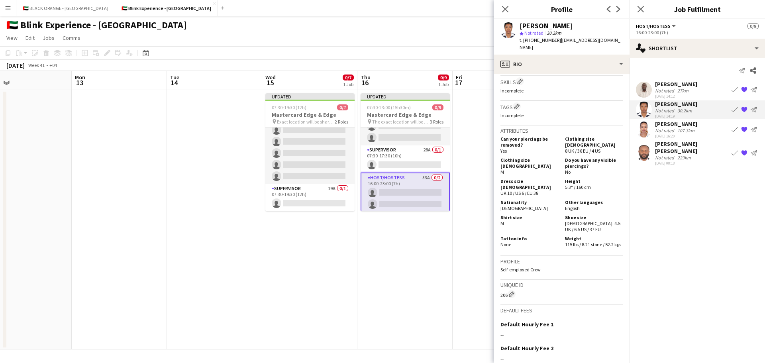
click at [664, 82] on div "Nathane Kanyesigye" at bounding box center [676, 83] width 42 height 7
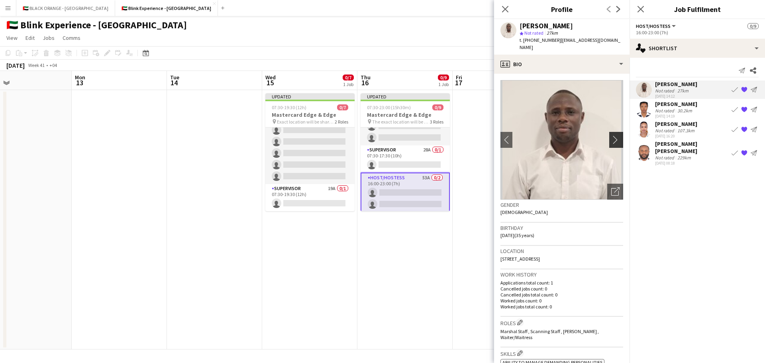
click at [611, 135] on app-icon "chevron-right" at bounding box center [617, 139] width 12 height 8
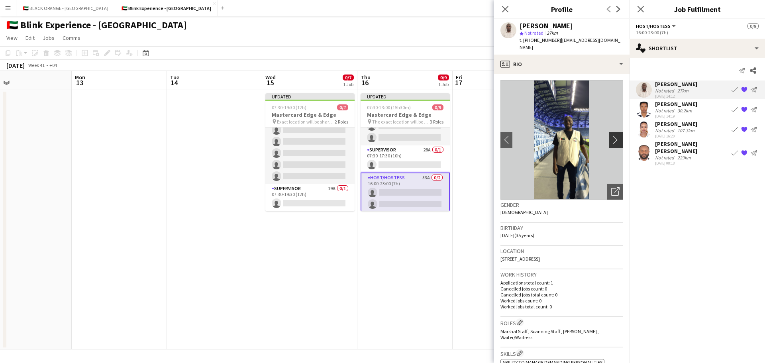
click at [611, 135] on app-icon "chevron-right" at bounding box center [617, 139] width 12 height 8
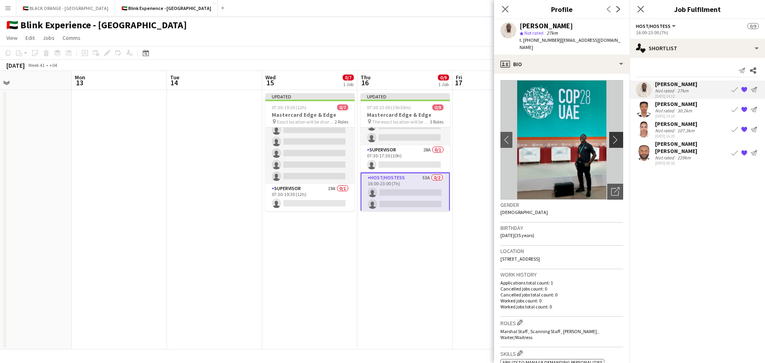
click at [611, 135] on app-icon "chevron-right" at bounding box center [617, 139] width 12 height 8
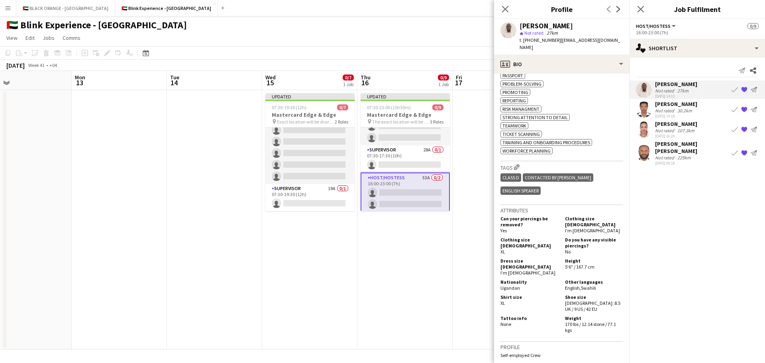
scroll to position [438, 0]
